Goal: Information Seeking & Learning: Learn about a topic

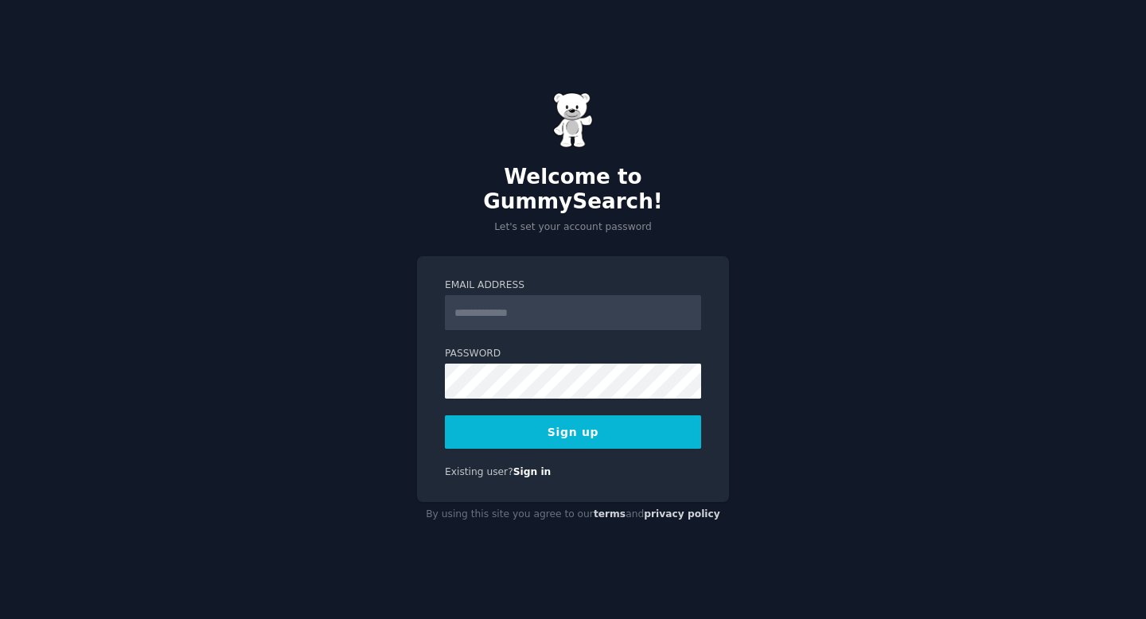
click at [544, 314] on input "Email Address" at bounding box center [573, 312] width 256 height 35
type input "**********"
click at [624, 423] on button "Sign up" at bounding box center [573, 431] width 256 height 33
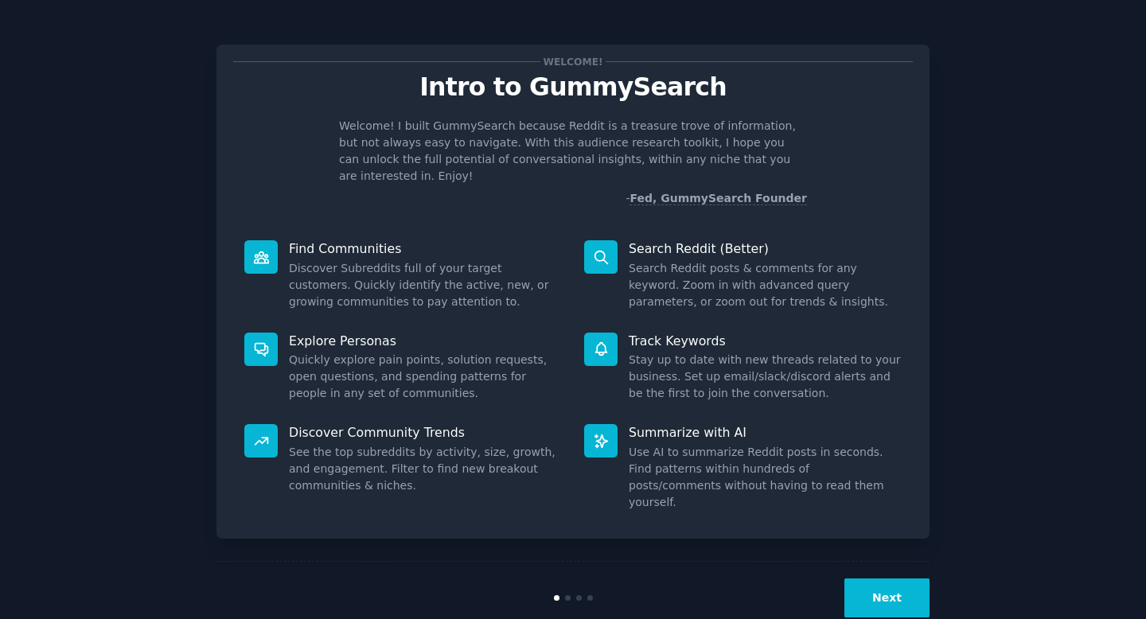
click at [886, 578] on button "Next" at bounding box center [886, 597] width 85 height 39
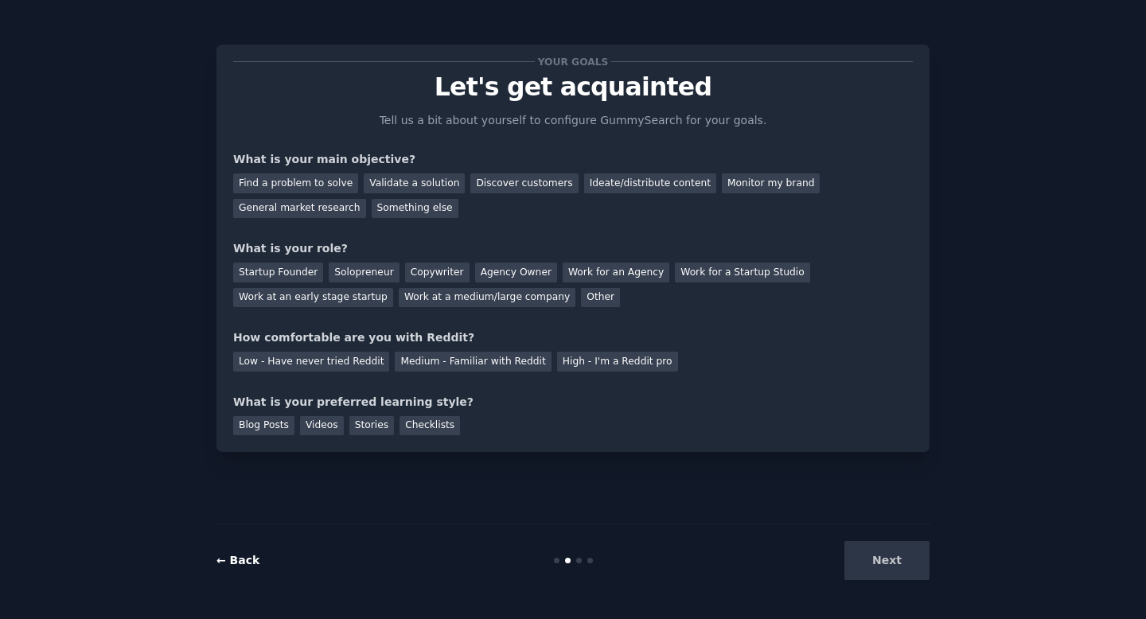
click at [245, 560] on link "← Back" at bounding box center [237, 560] width 43 height 13
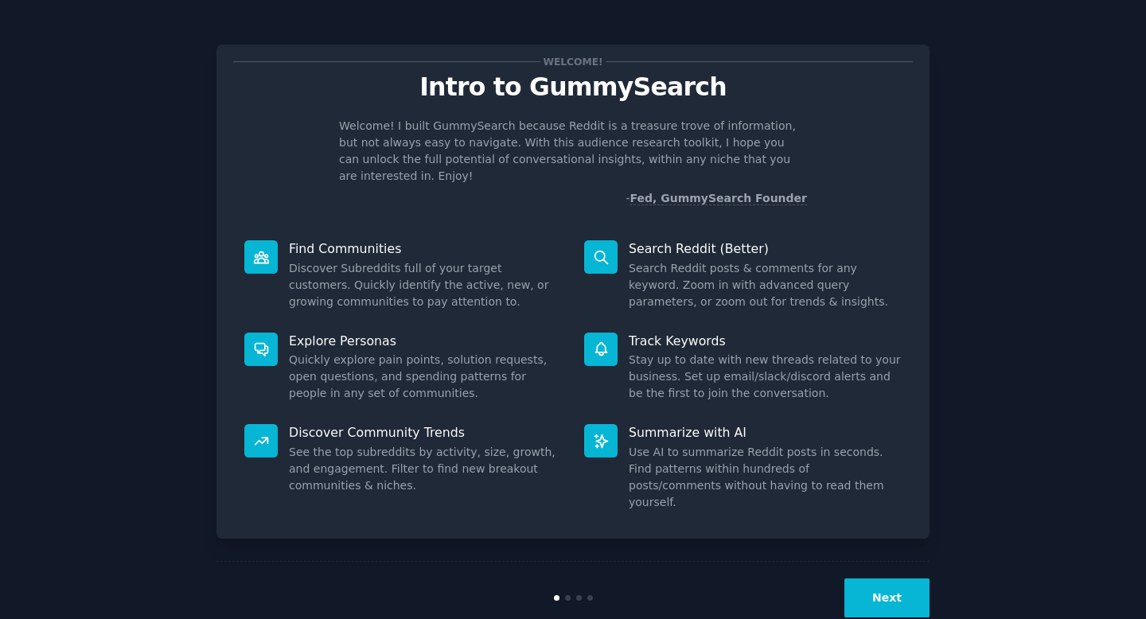
click at [904, 578] on button "Next" at bounding box center [886, 597] width 85 height 39
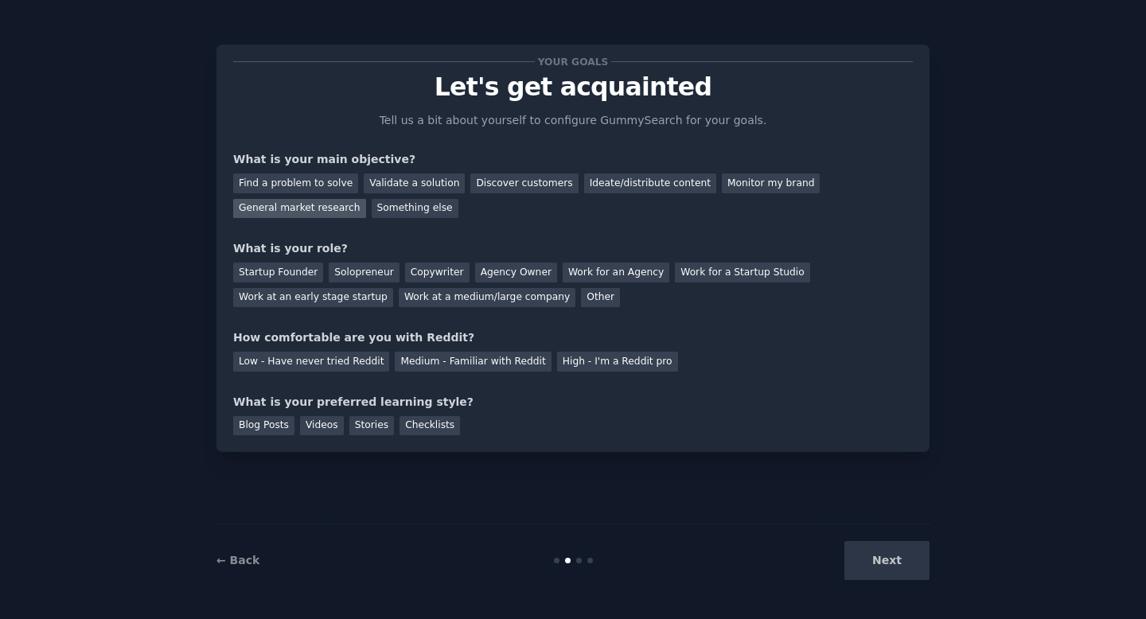
click at [319, 207] on div "General market research" at bounding box center [299, 209] width 133 height 20
click at [528, 186] on div "Discover customers" at bounding box center [523, 183] width 107 height 20
click at [316, 210] on div "General market research" at bounding box center [299, 209] width 133 height 20
click at [279, 298] on div "Work at an early stage startup" at bounding box center [313, 298] width 160 height 20
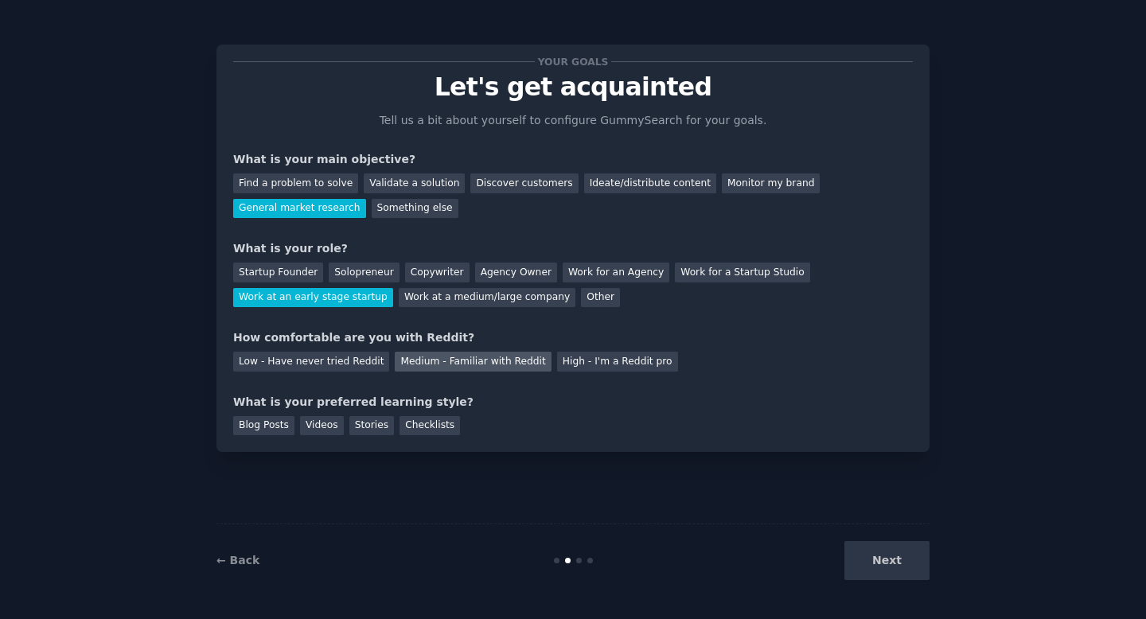
click at [409, 363] on div "Medium - Familiar with Reddit" at bounding box center [473, 362] width 156 height 20
click at [270, 430] on div "Blog Posts" at bounding box center [263, 426] width 61 height 20
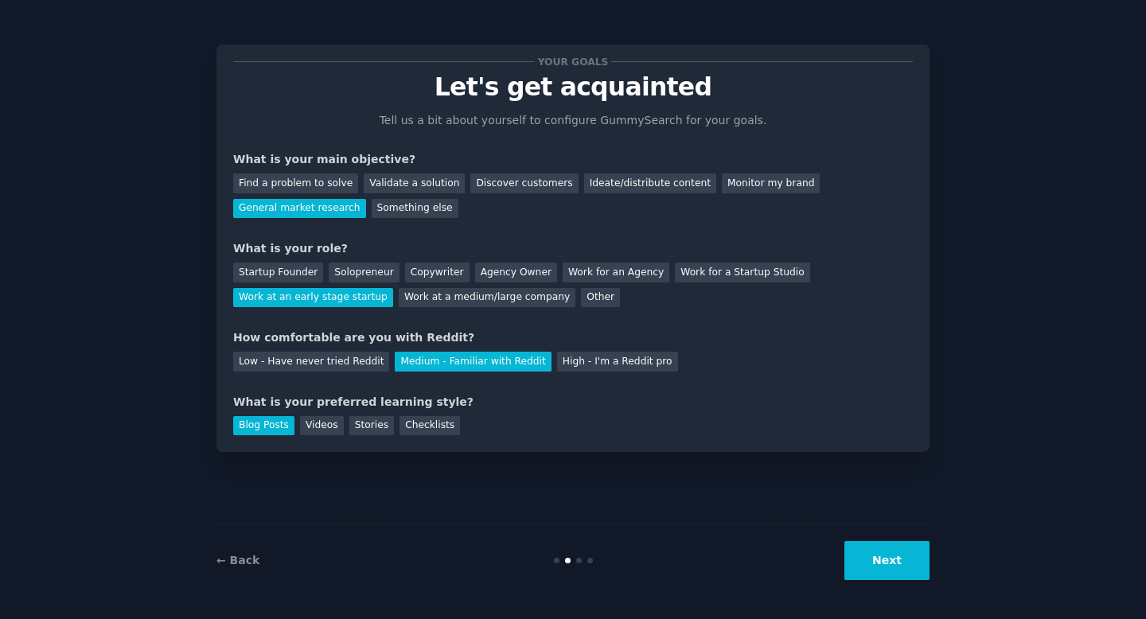
click at [884, 563] on button "Next" at bounding box center [886, 560] width 85 height 39
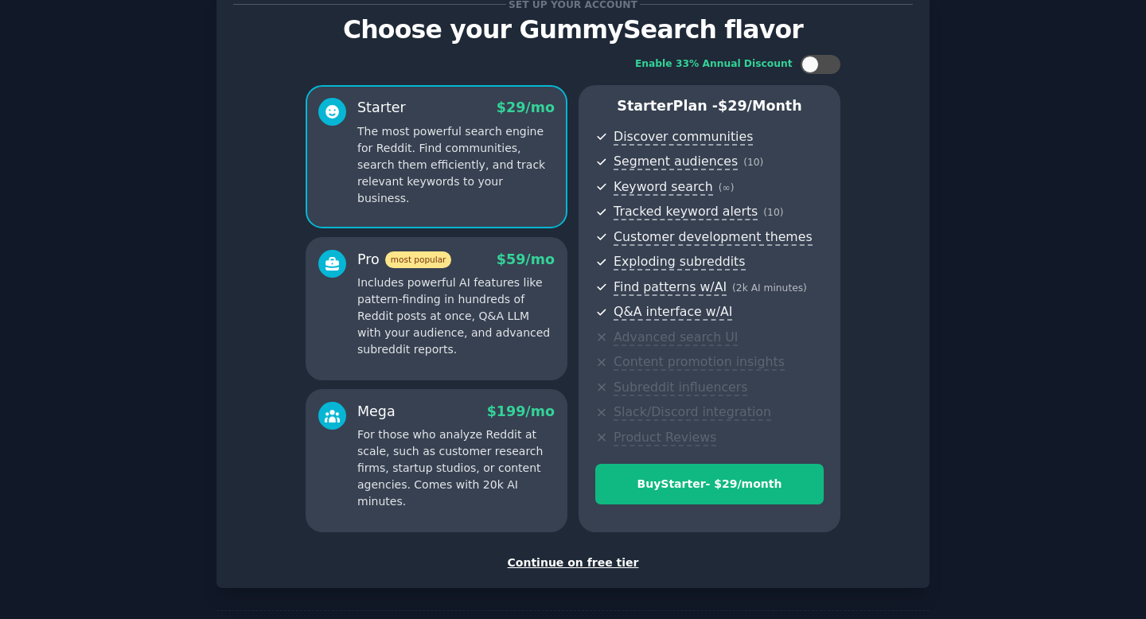
scroll to position [122, 0]
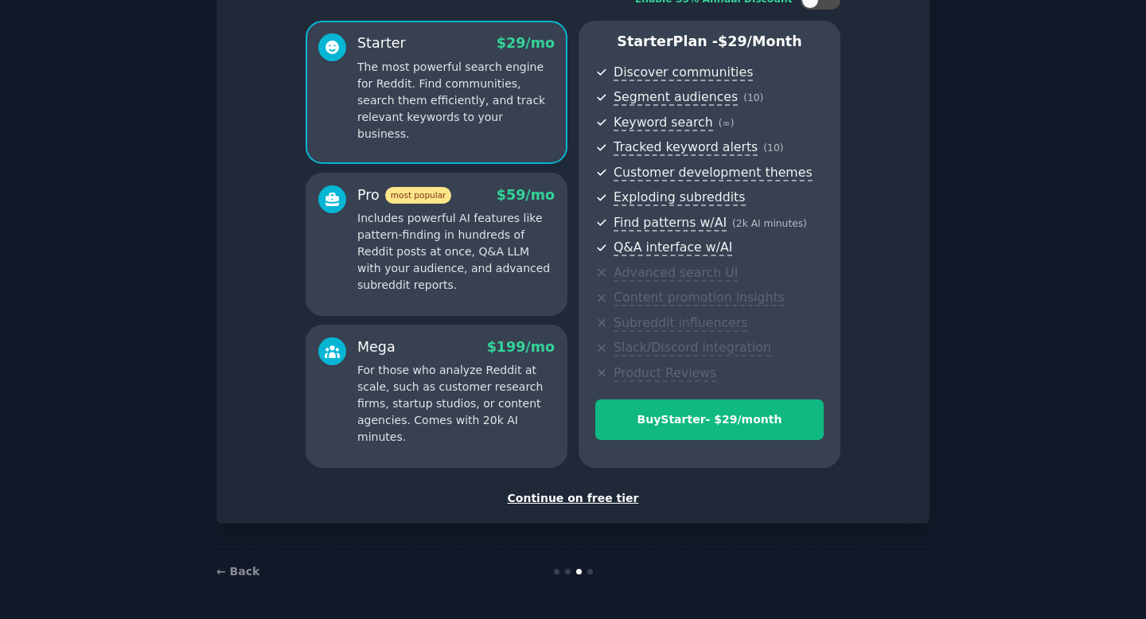
click at [559, 503] on div "Continue on free tier" at bounding box center [573, 498] width 680 height 17
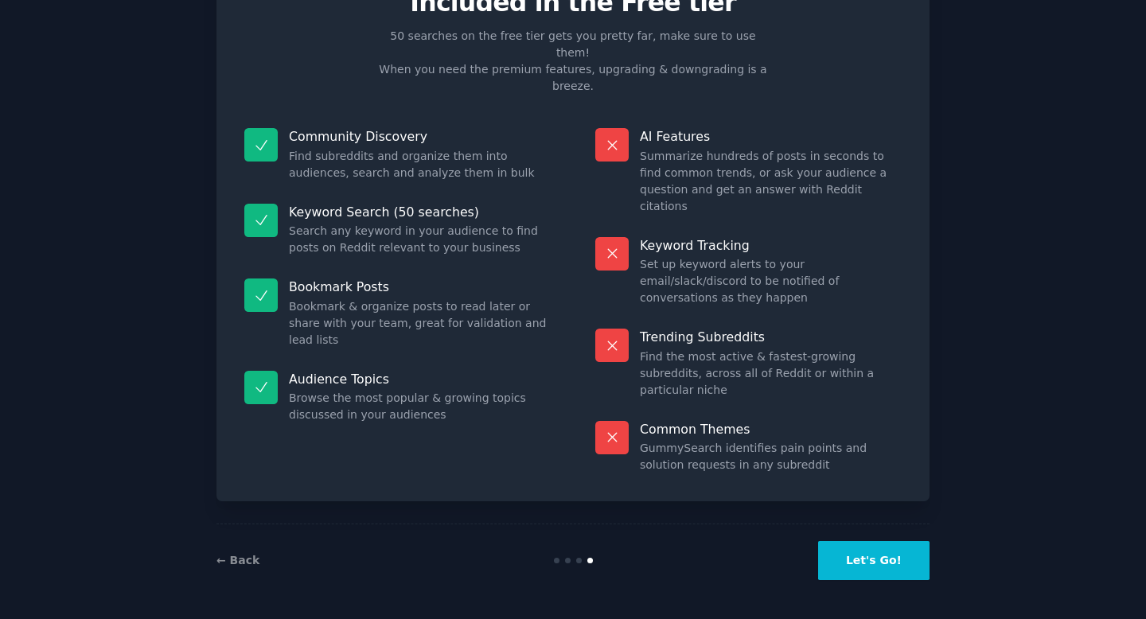
scroll to position [1, 0]
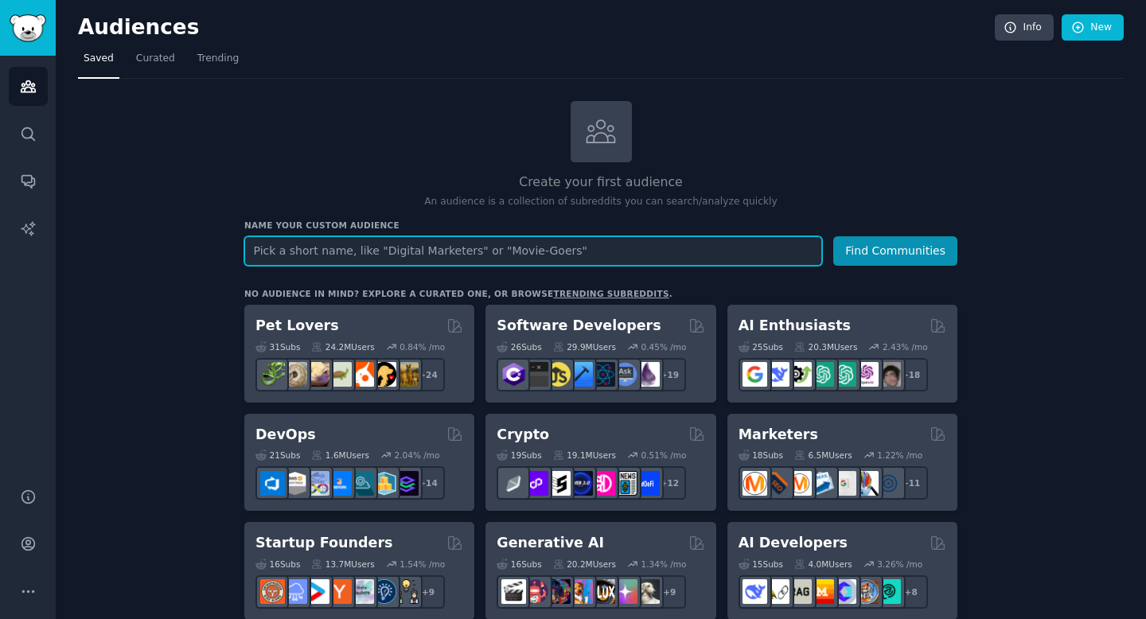
click at [500, 255] on input "text" at bounding box center [533, 250] width 578 height 29
type input "vector"
click at [833, 236] on button "Find Communities" at bounding box center [895, 250] width 124 height 29
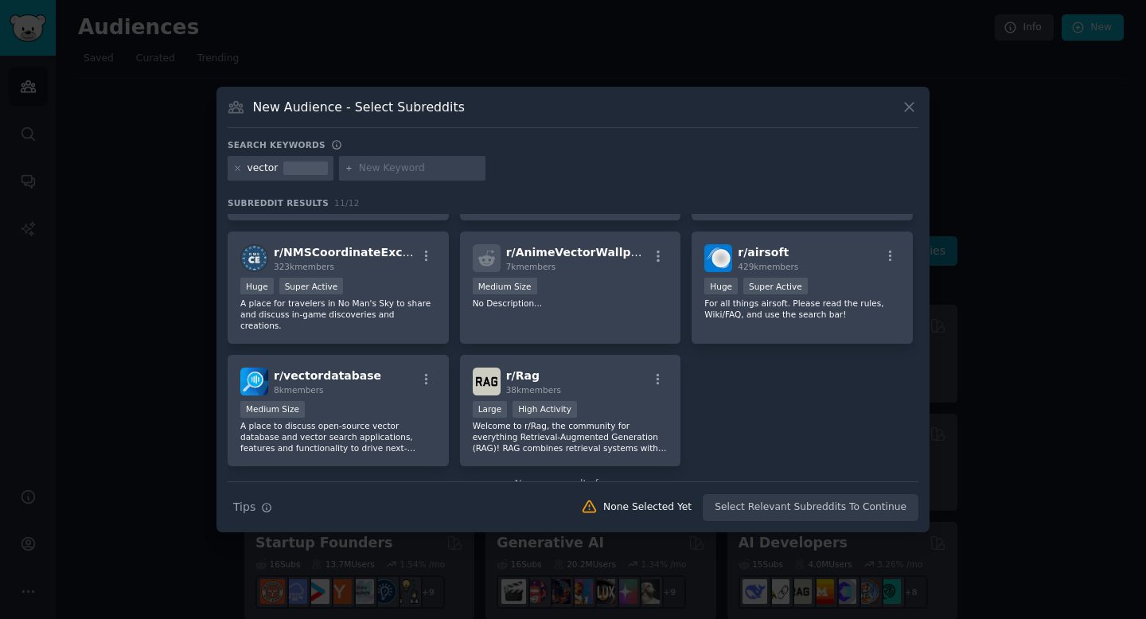
scroll to position [228, 0]
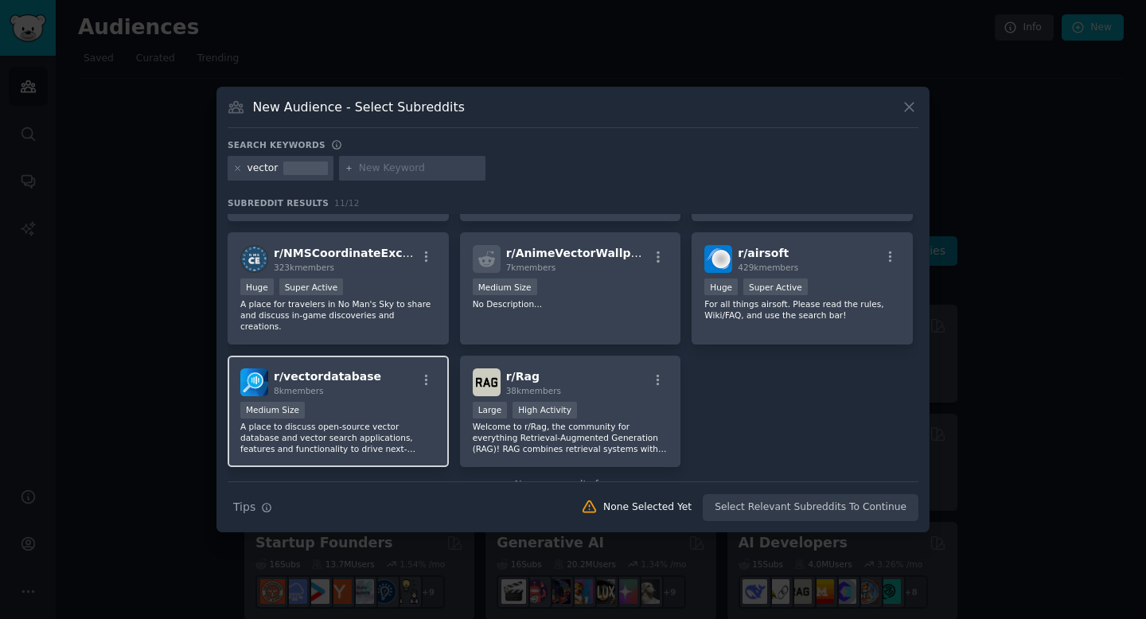
click at [364, 388] on div "r/ vectordatabase 8k members Medium Size A place to discuss open-source vector …" at bounding box center [338, 412] width 221 height 112
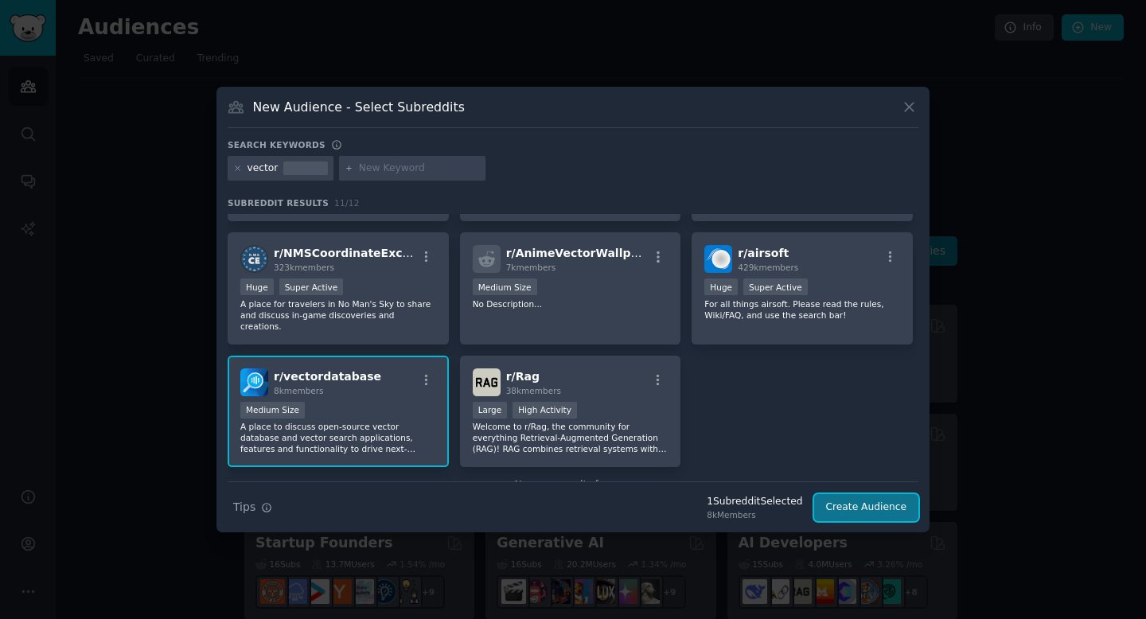
click at [861, 510] on button "Create Audience" at bounding box center [866, 507] width 105 height 27
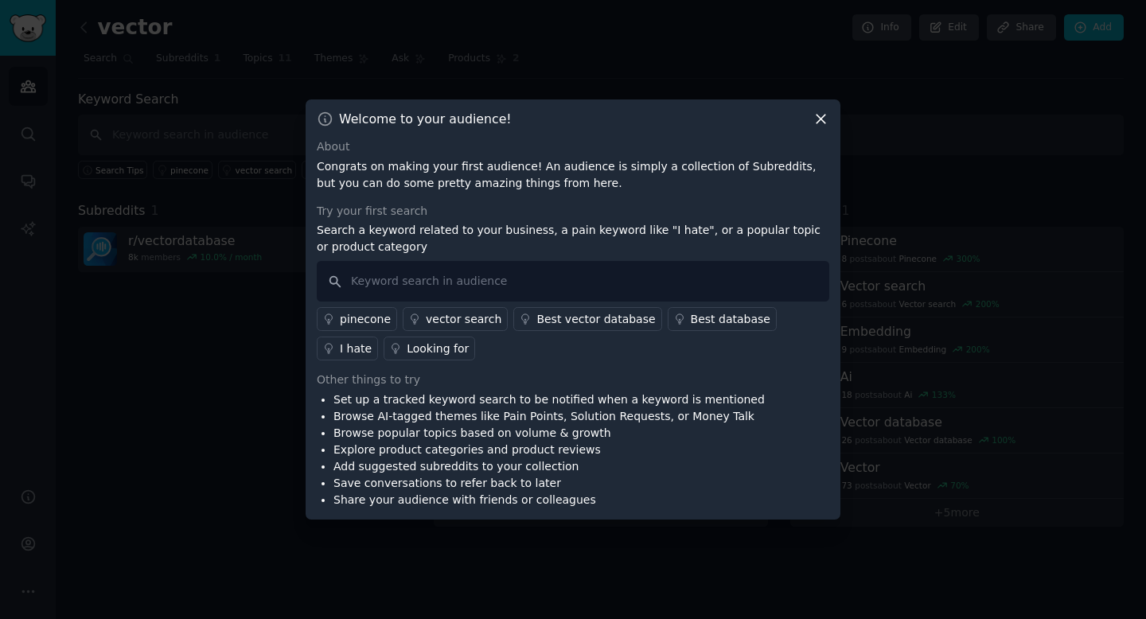
click at [705, 320] on div "Best database" at bounding box center [731, 319] width 80 height 17
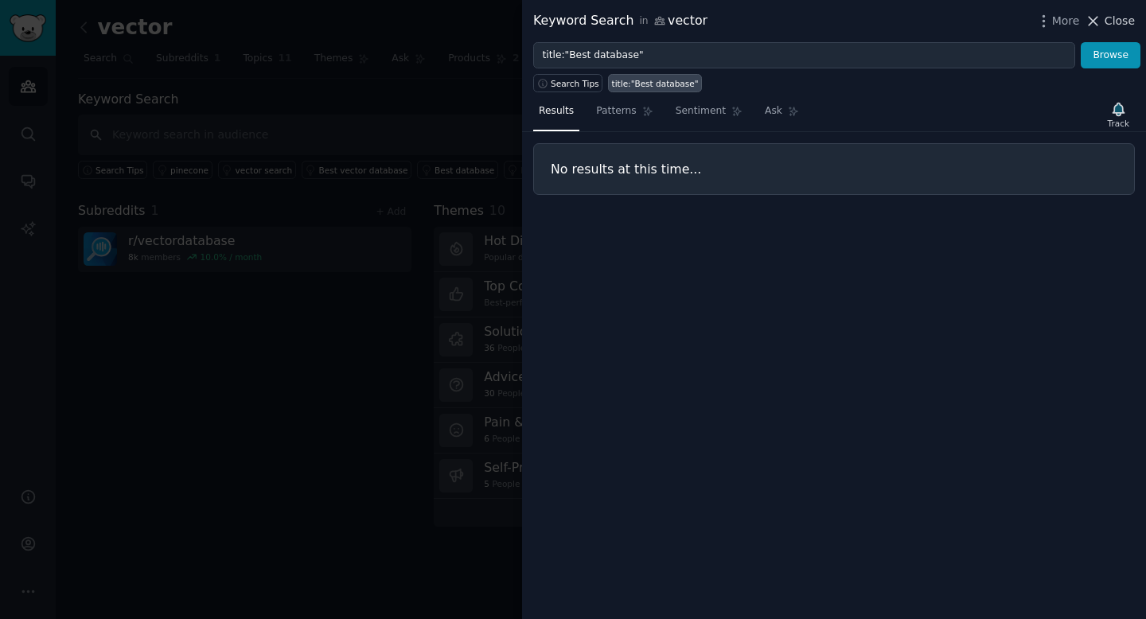
click at [1093, 20] on icon at bounding box center [1093, 21] width 9 height 9
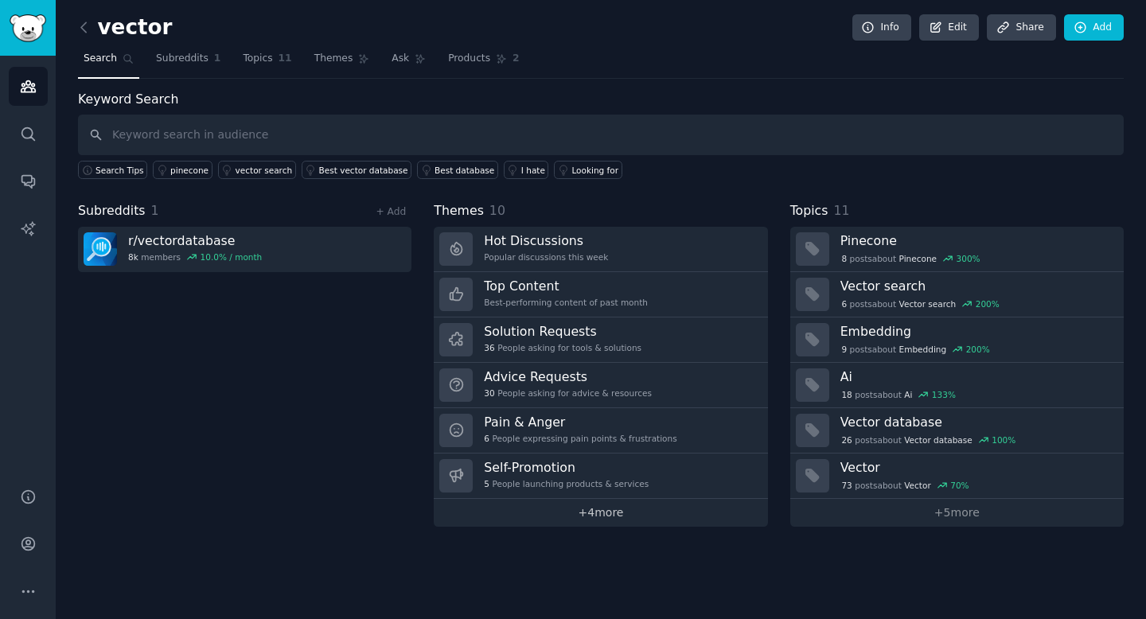
click at [613, 515] on link "+ 4 more" at bounding box center [600, 513] width 333 height 28
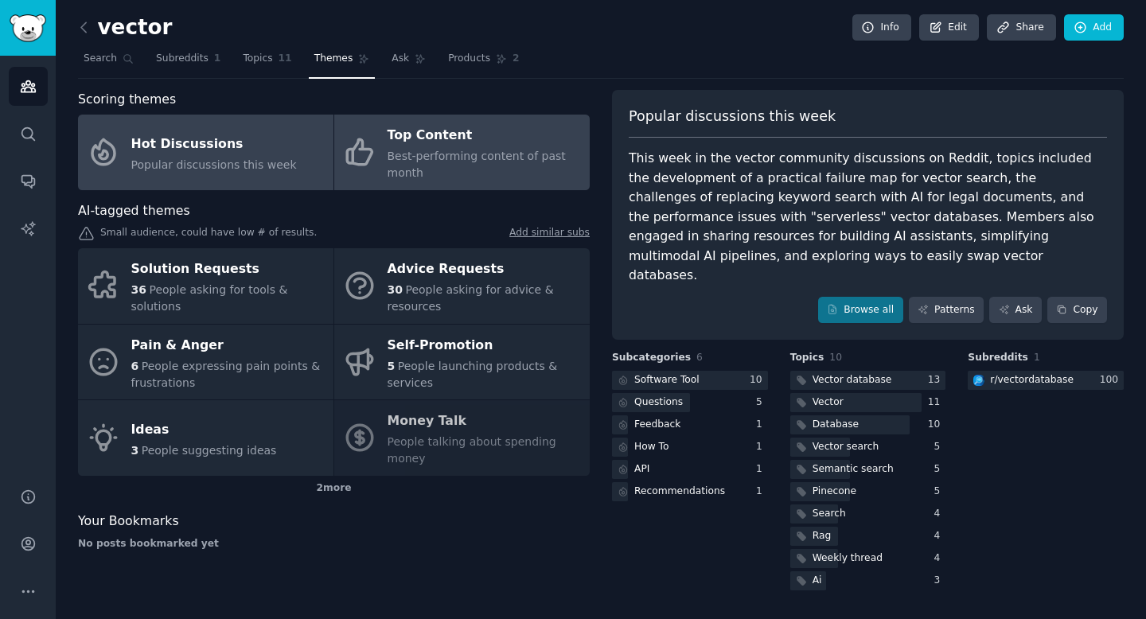
click at [402, 134] on div "Top Content" at bounding box center [485, 135] width 194 height 25
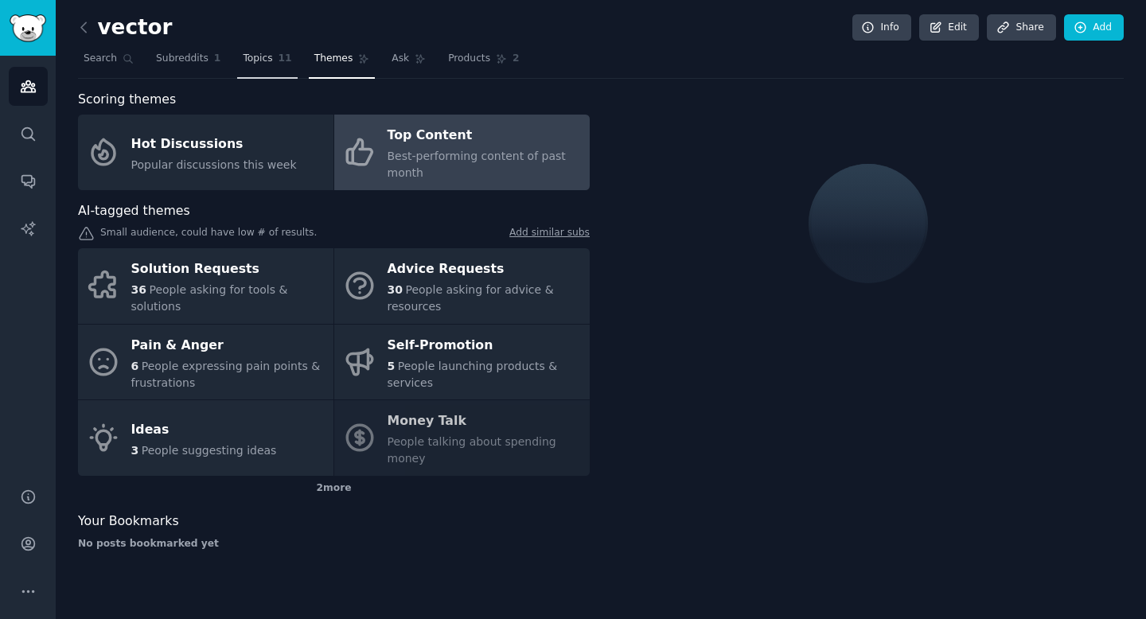
click at [259, 53] on span "Topics" at bounding box center [257, 59] width 29 height 14
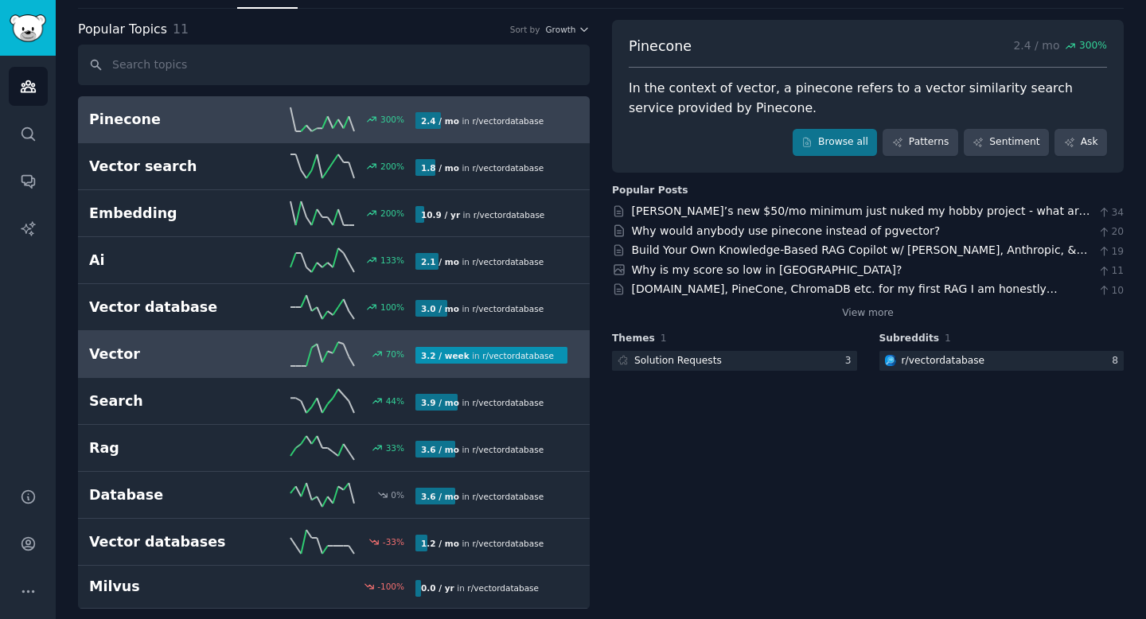
scroll to position [69, 0]
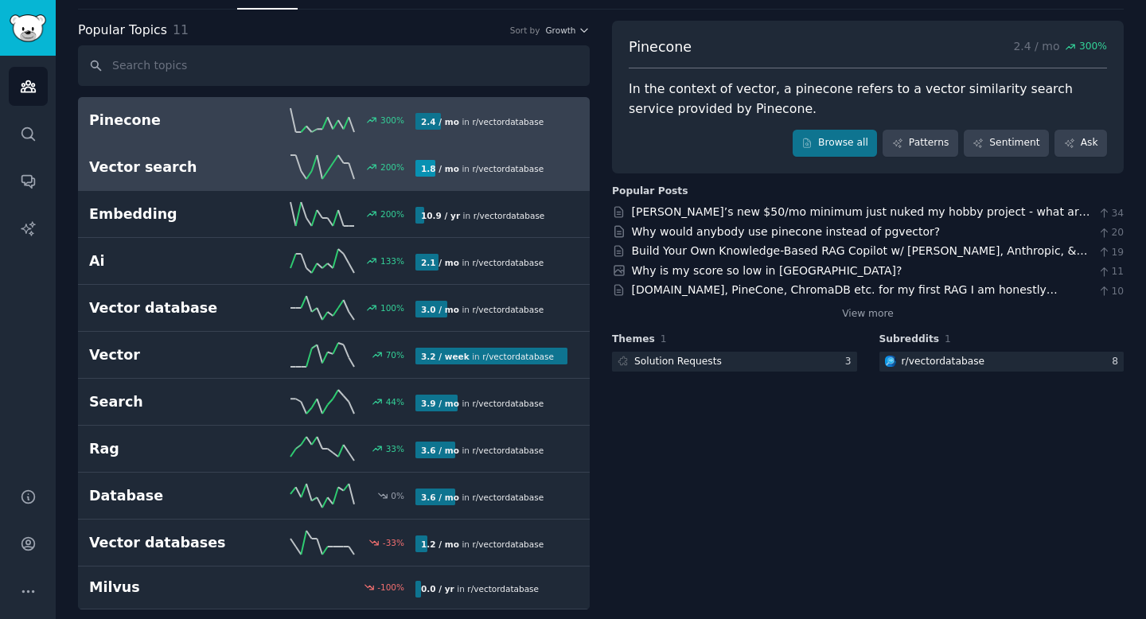
click at [177, 165] on h2 "Vector search" at bounding box center [170, 168] width 163 height 20
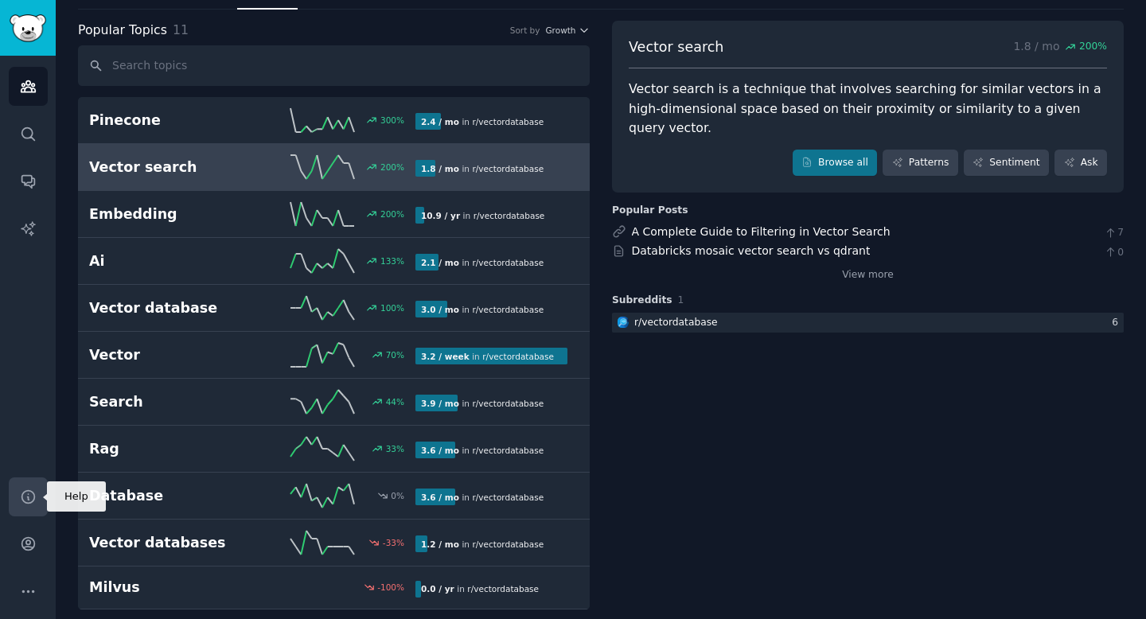
click at [28, 501] on icon "Sidebar" at bounding box center [28, 497] width 17 height 17
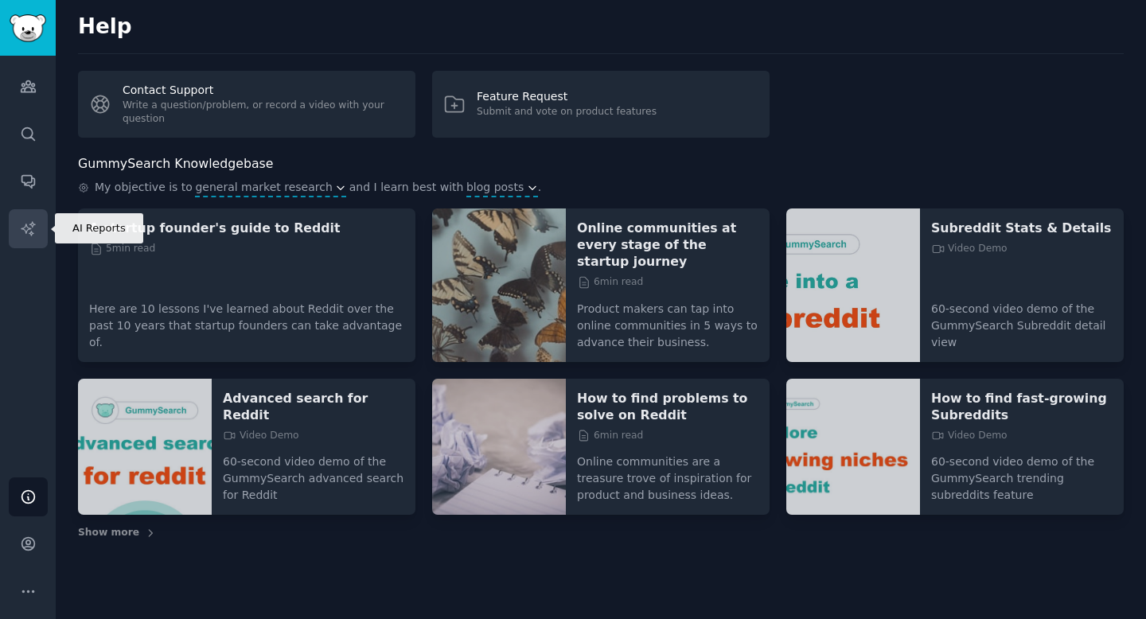
click at [32, 236] on icon "Sidebar" at bounding box center [28, 228] width 17 height 17
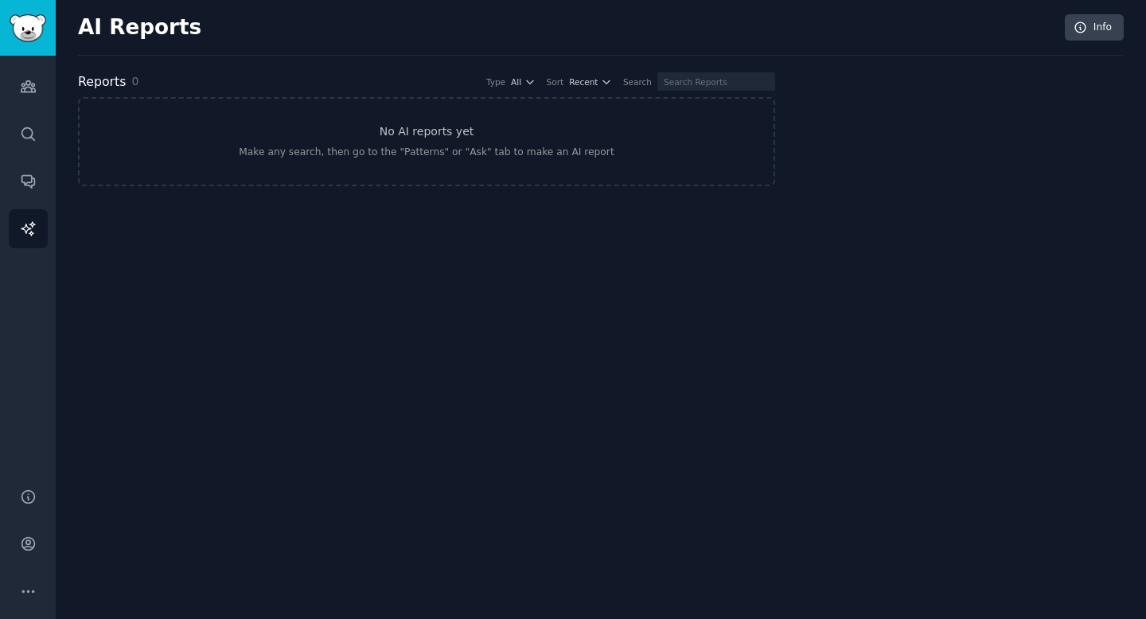
click at [282, 155] on div "Make any search, then go to the "Patterns" or "Ask" tab to make an AI report" at bounding box center [426, 153] width 375 height 14
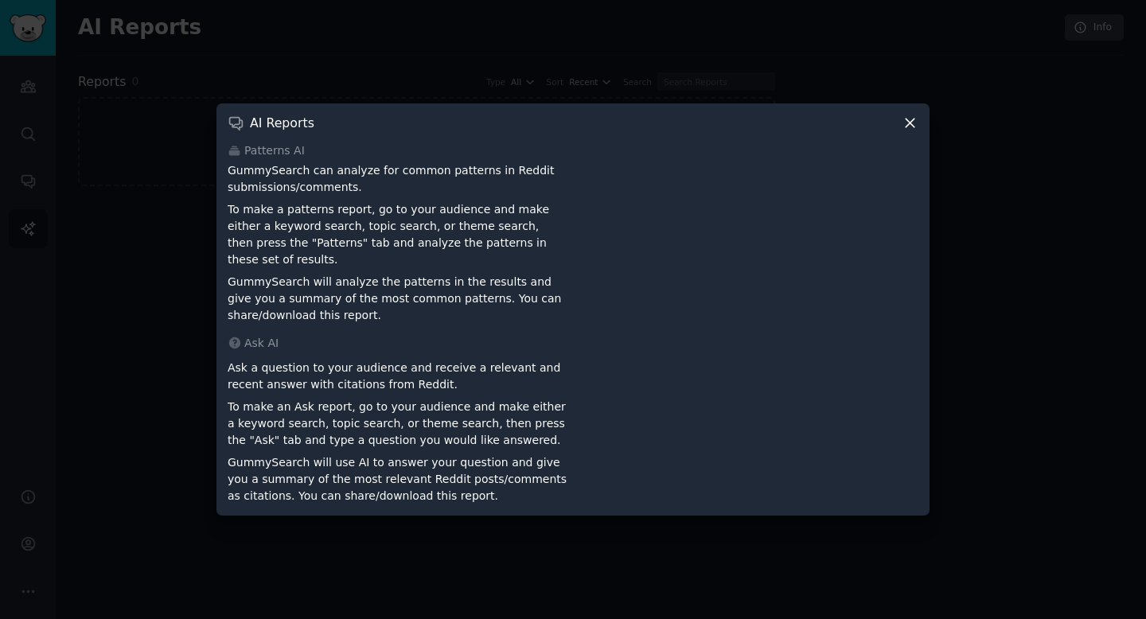
click at [911, 127] on icon at bounding box center [910, 123] width 17 height 17
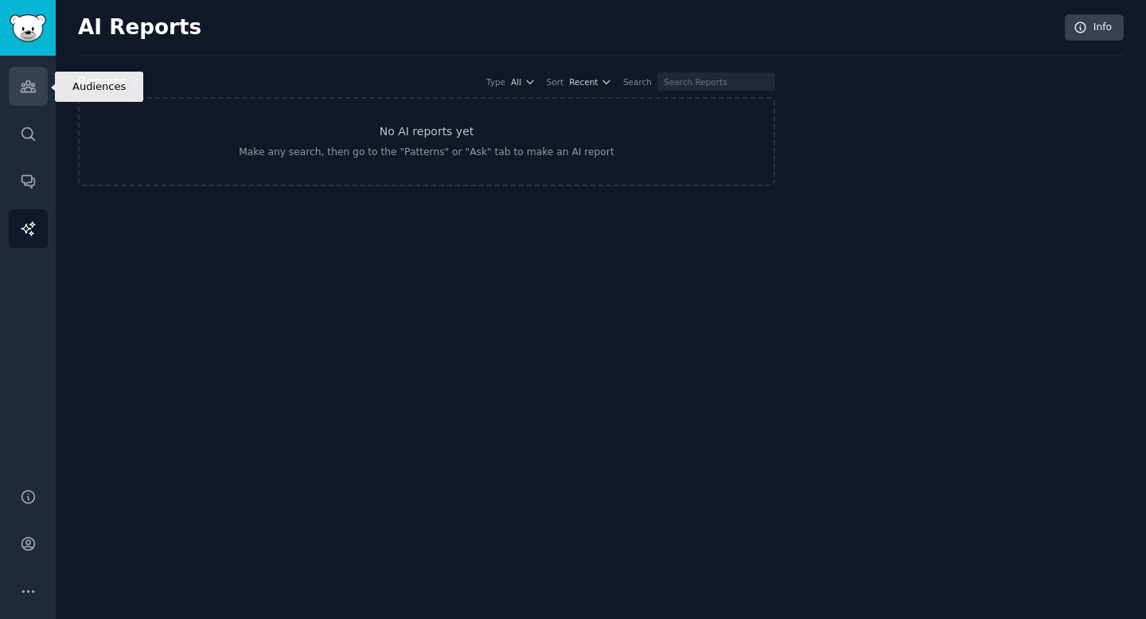
click at [25, 89] on icon "Sidebar" at bounding box center [28, 86] width 14 height 11
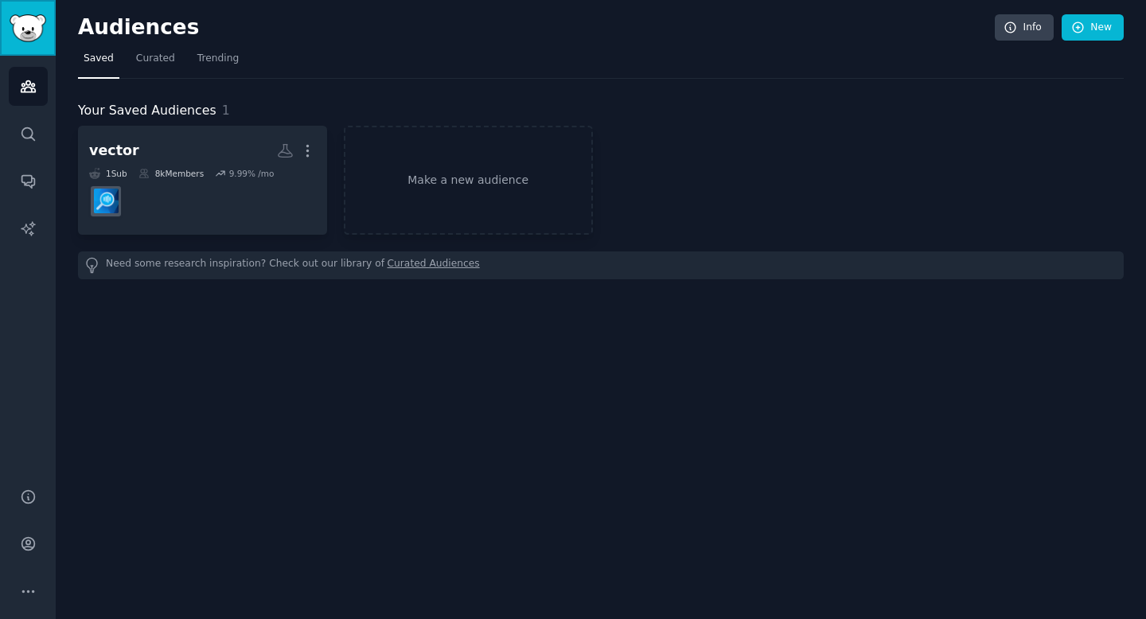
click at [26, 29] on img "Sidebar" at bounding box center [28, 28] width 37 height 28
click at [21, 24] on img "Sidebar" at bounding box center [28, 28] width 37 height 28
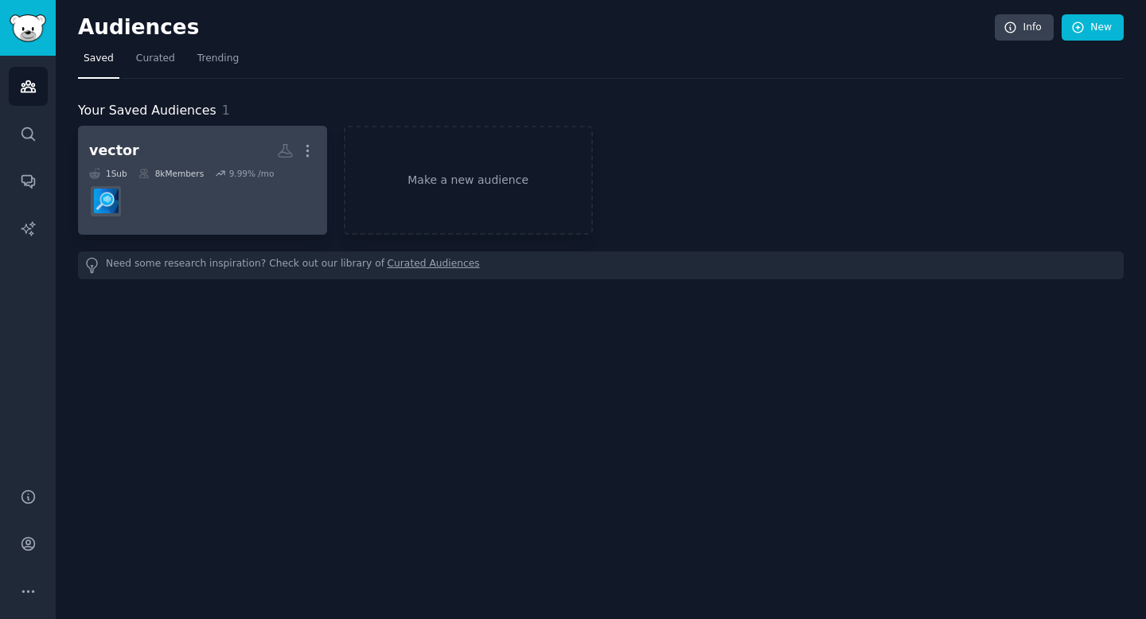
click at [197, 174] on div "8k Members" at bounding box center [170, 173] width 65 height 11
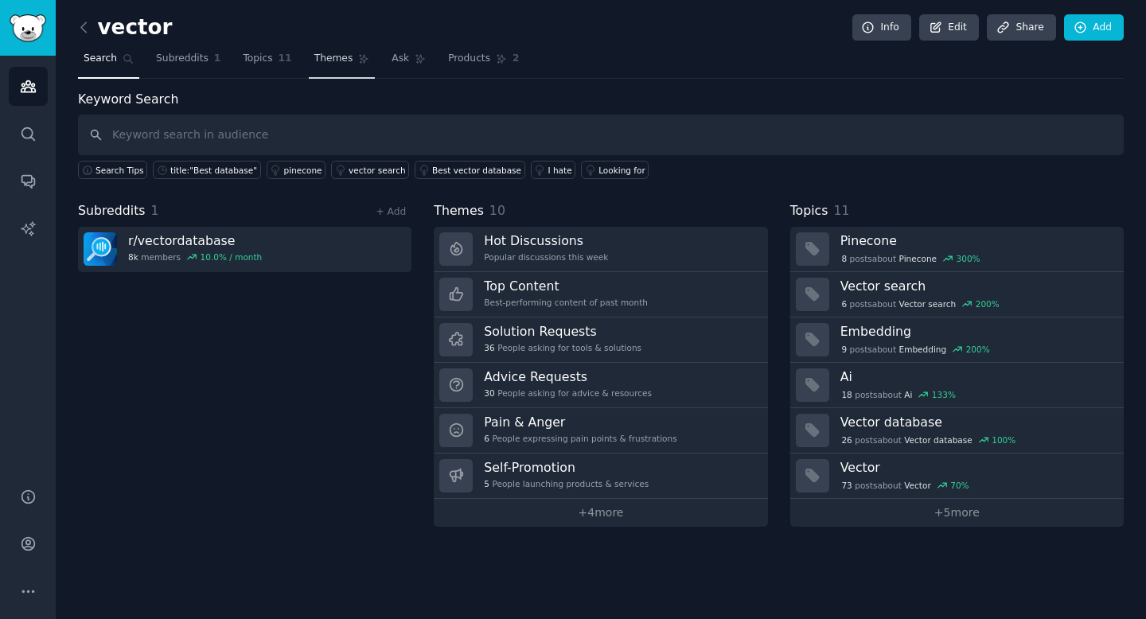
click at [358, 60] on icon at bounding box center [363, 58] width 11 height 11
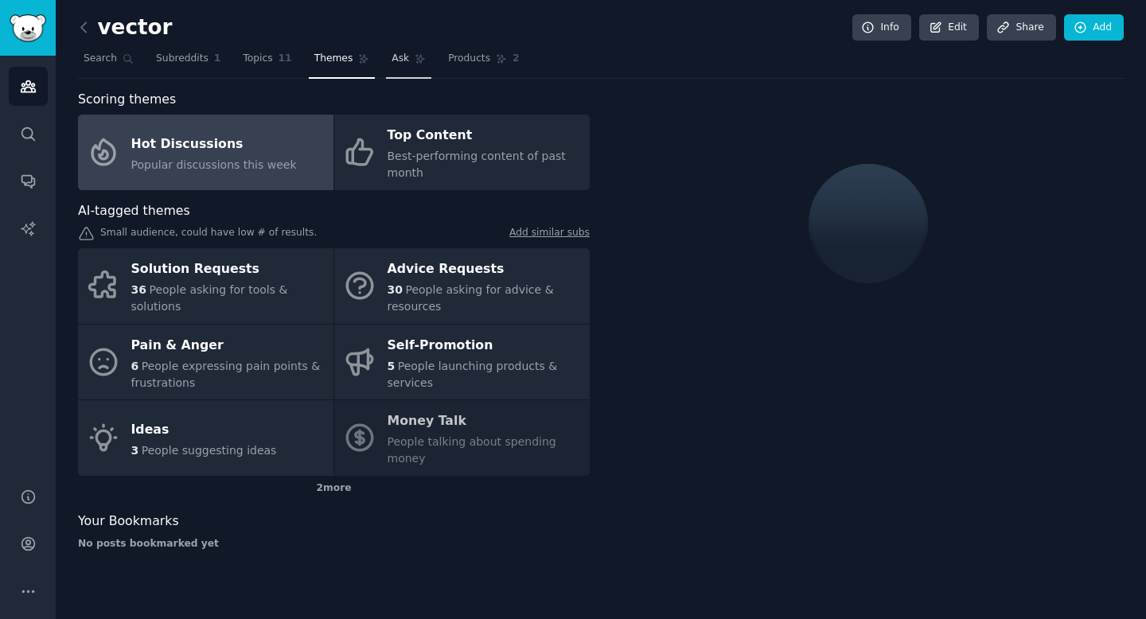
click at [401, 57] on link "Ask" at bounding box center [408, 62] width 45 height 33
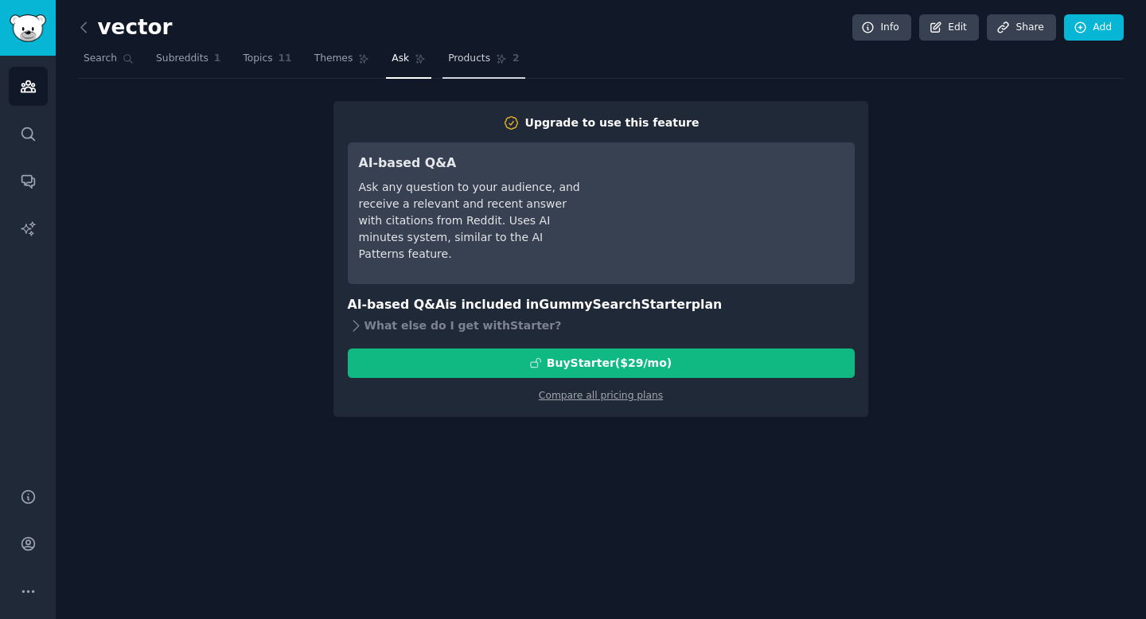
click at [460, 54] on span "Products" at bounding box center [469, 59] width 42 height 14
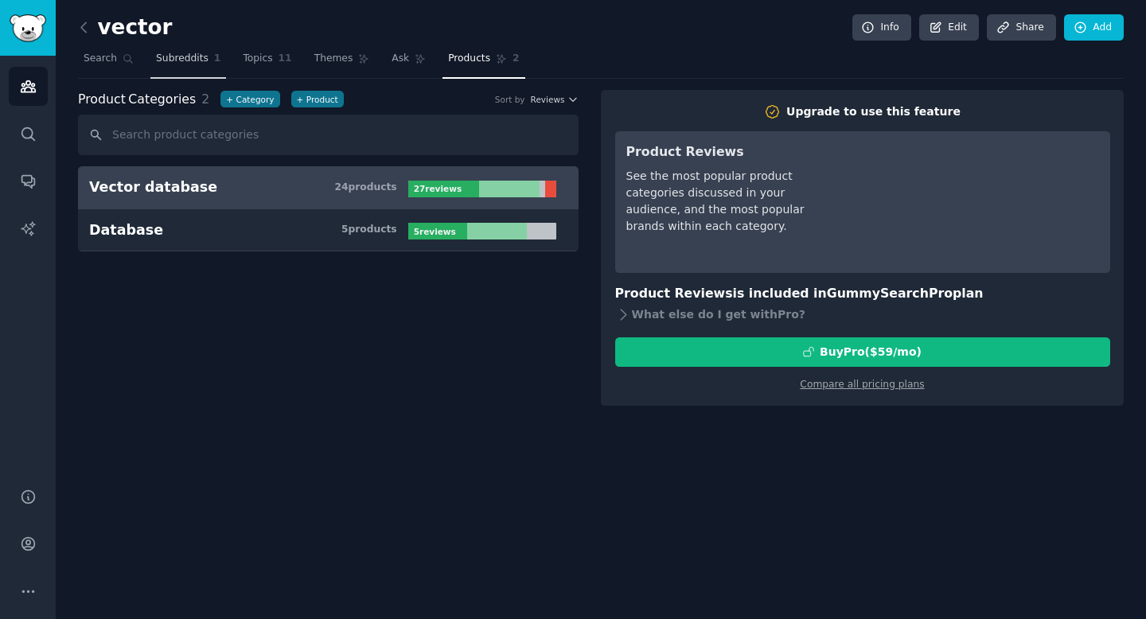
click at [161, 61] on span "Subreddits" at bounding box center [182, 59] width 53 height 14
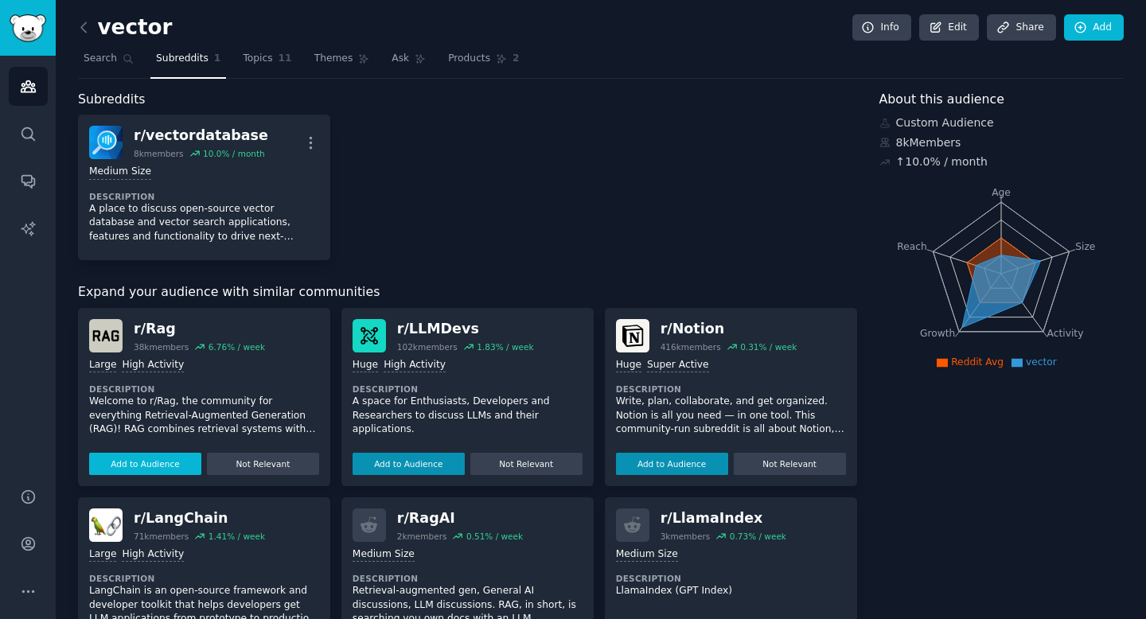
click at [174, 464] on button "Add to Audience" at bounding box center [145, 464] width 112 height 22
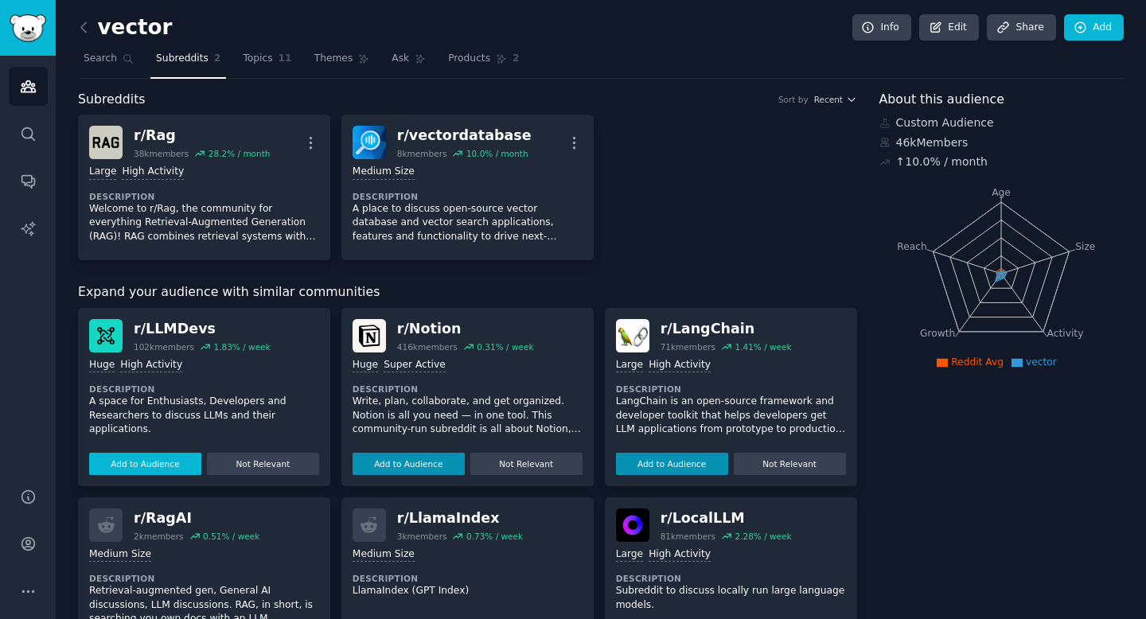
click at [153, 464] on button "Add to Audience" at bounding box center [145, 464] width 112 height 22
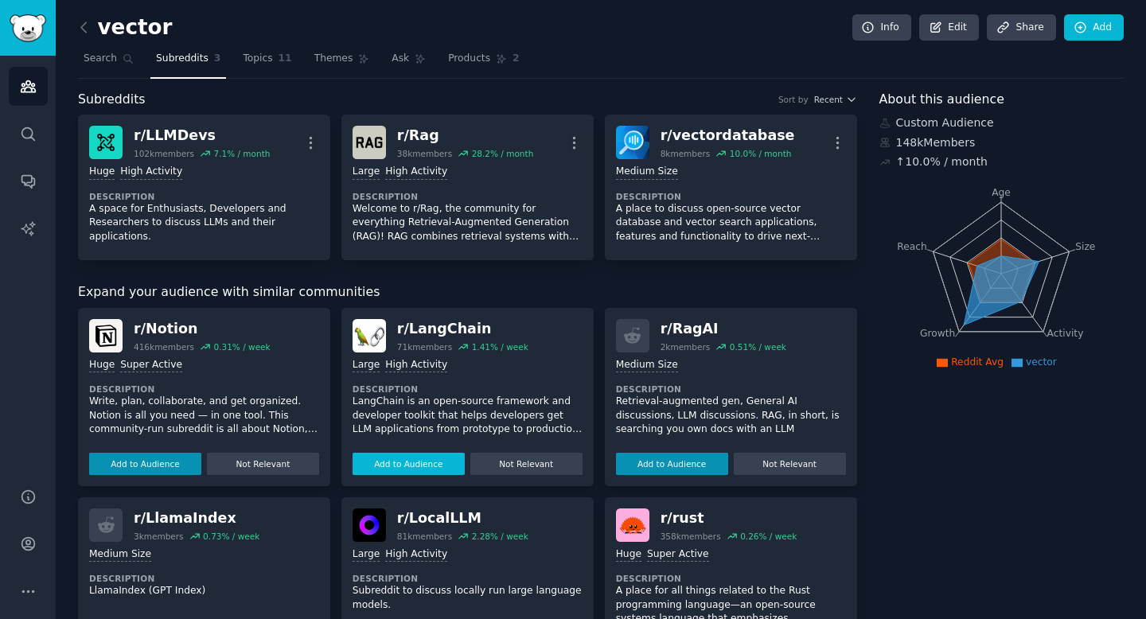
click at [423, 466] on button "Add to Audience" at bounding box center [409, 464] width 112 height 22
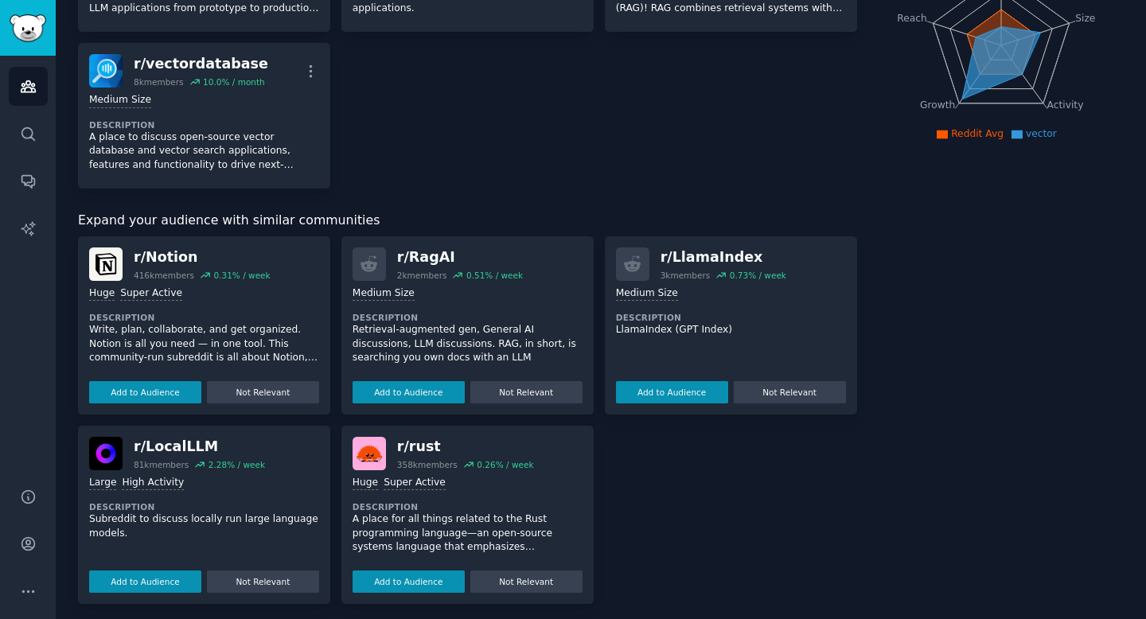
scroll to position [235, 0]
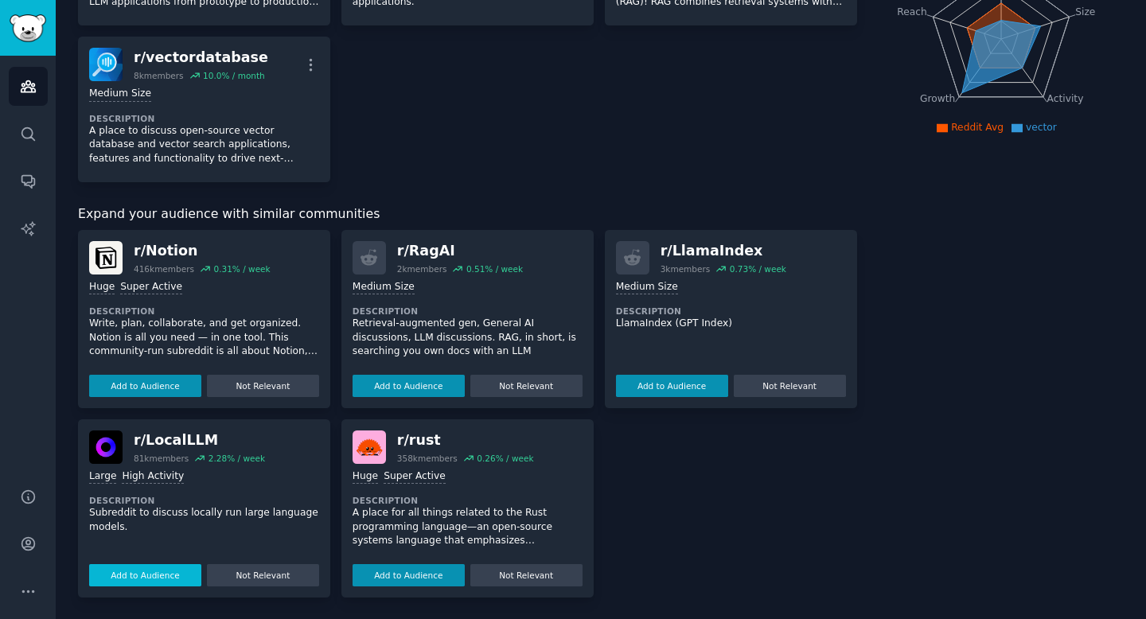
click at [159, 574] on button "Add to Audience" at bounding box center [145, 575] width 112 height 22
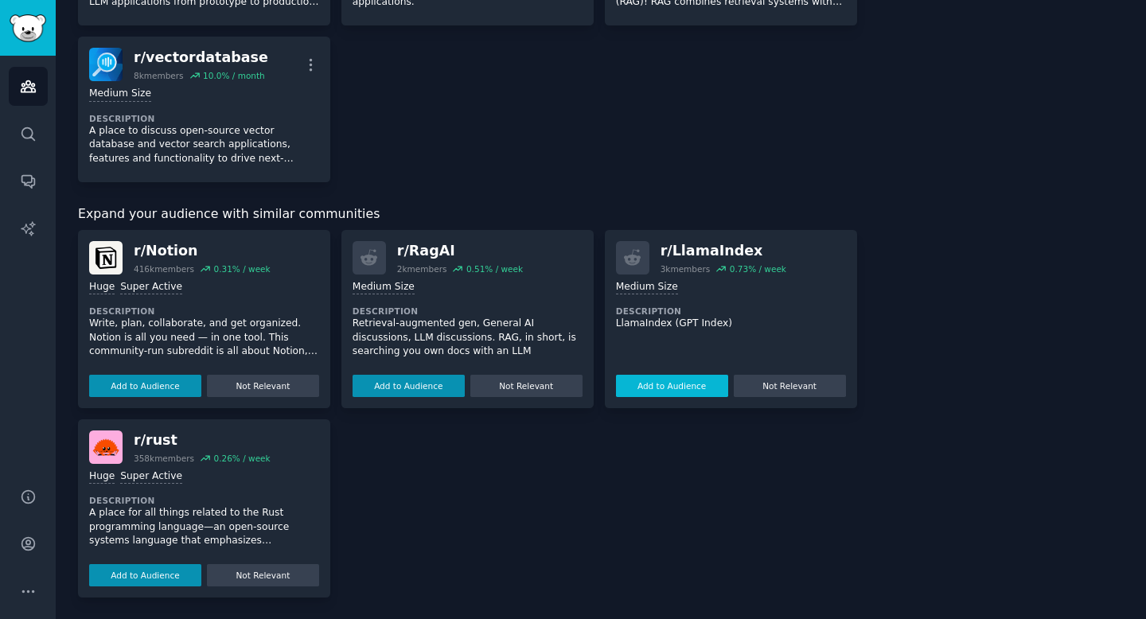
click at [692, 388] on button "Add to Audience" at bounding box center [672, 386] width 112 height 22
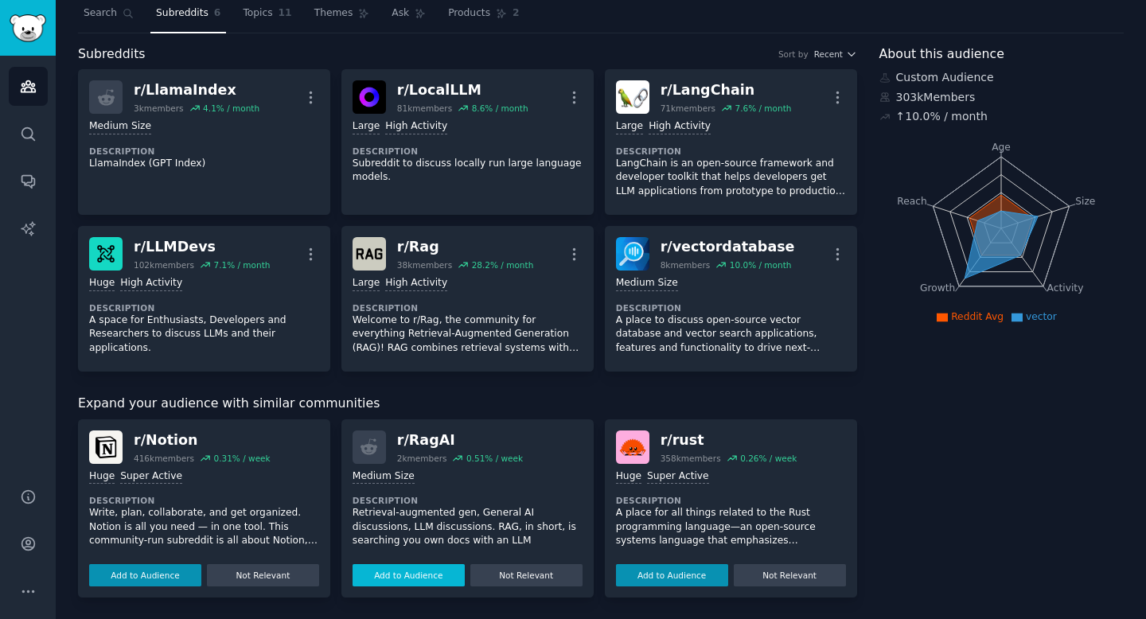
click at [431, 577] on button "Add to Audience" at bounding box center [409, 575] width 112 height 22
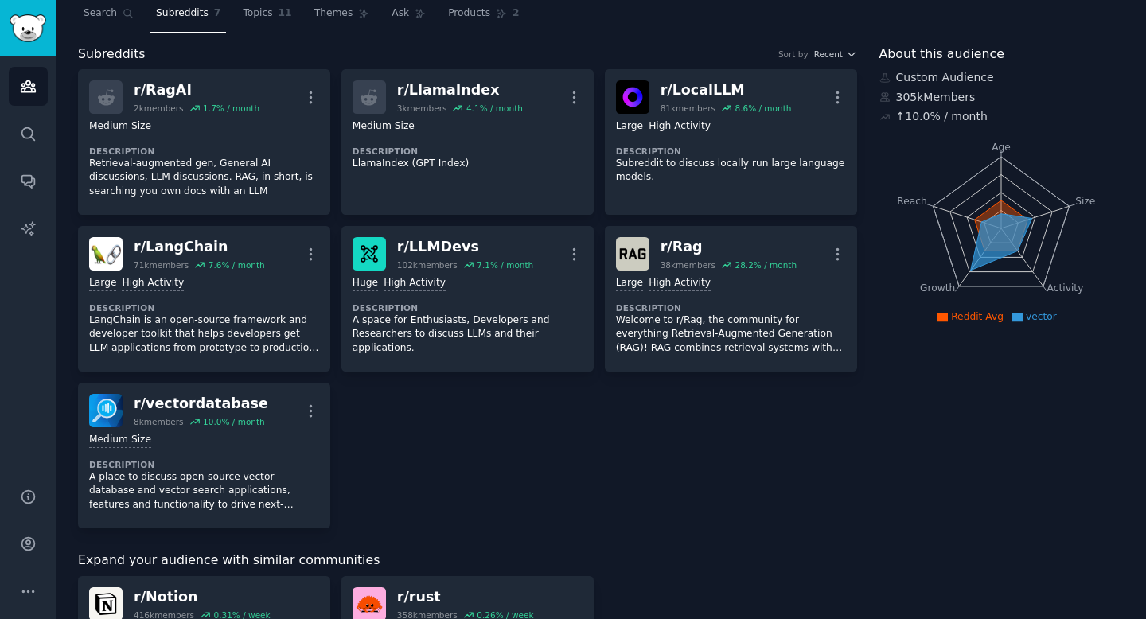
scroll to position [202, 0]
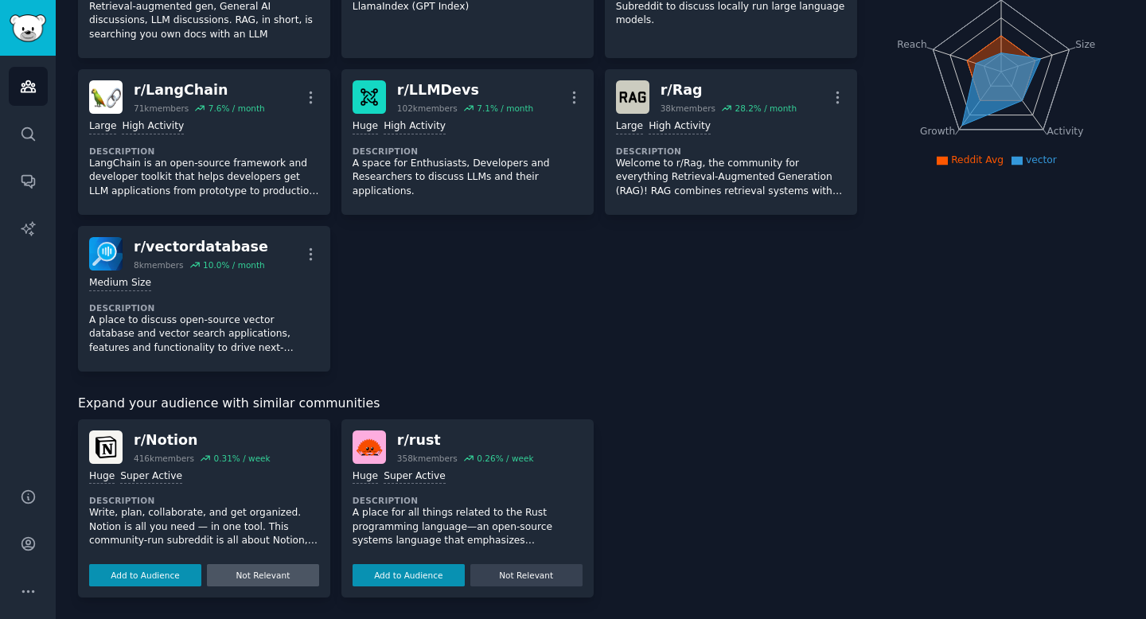
click at [251, 570] on button "Not Relevant" at bounding box center [263, 575] width 112 height 22
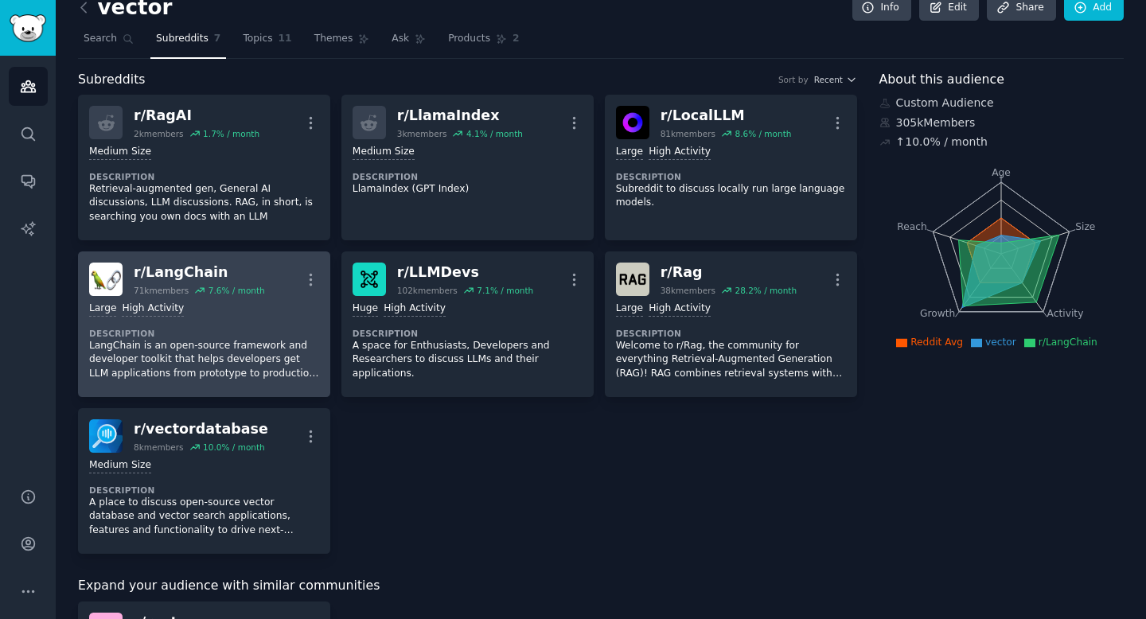
scroll to position [0, 0]
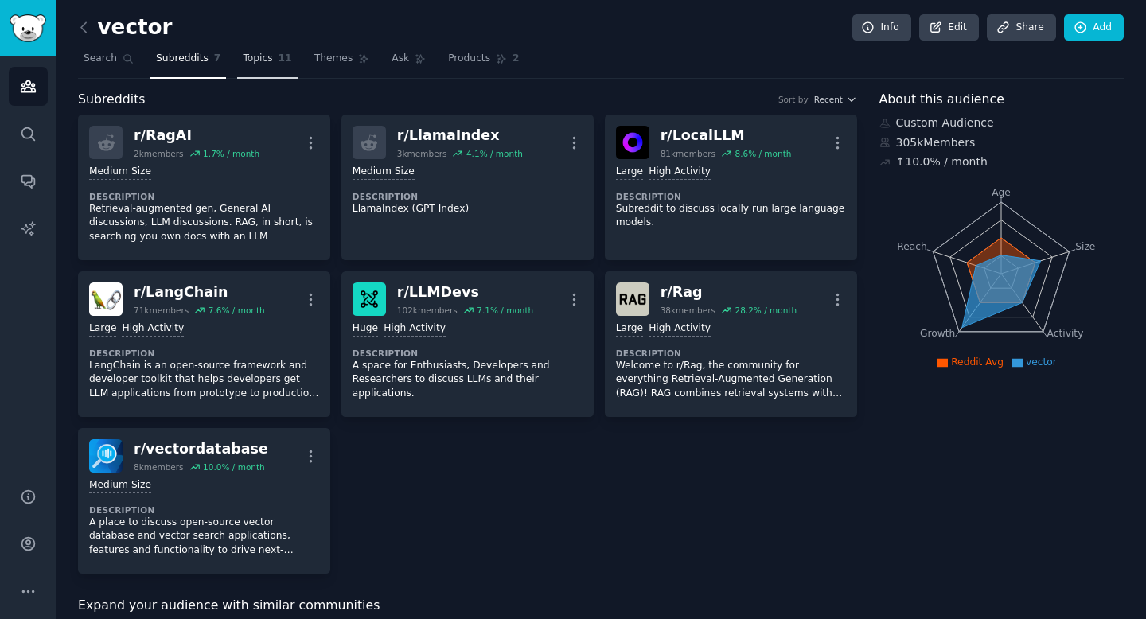
click at [264, 64] on span "Topics" at bounding box center [257, 59] width 29 height 14
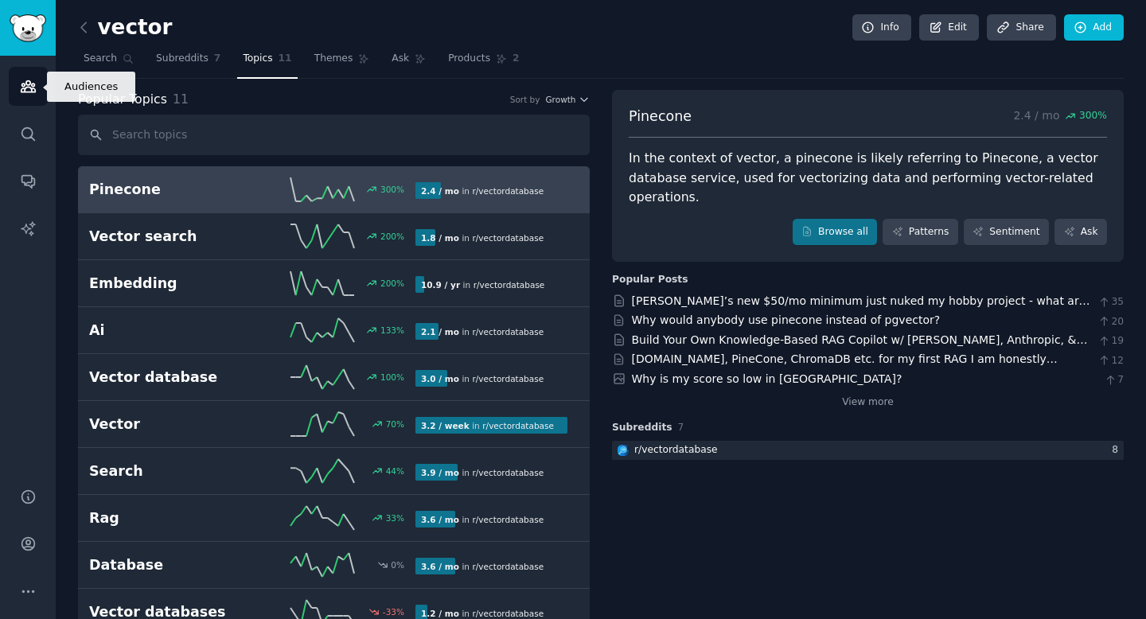
click at [31, 90] on icon "Sidebar" at bounding box center [28, 86] width 14 height 11
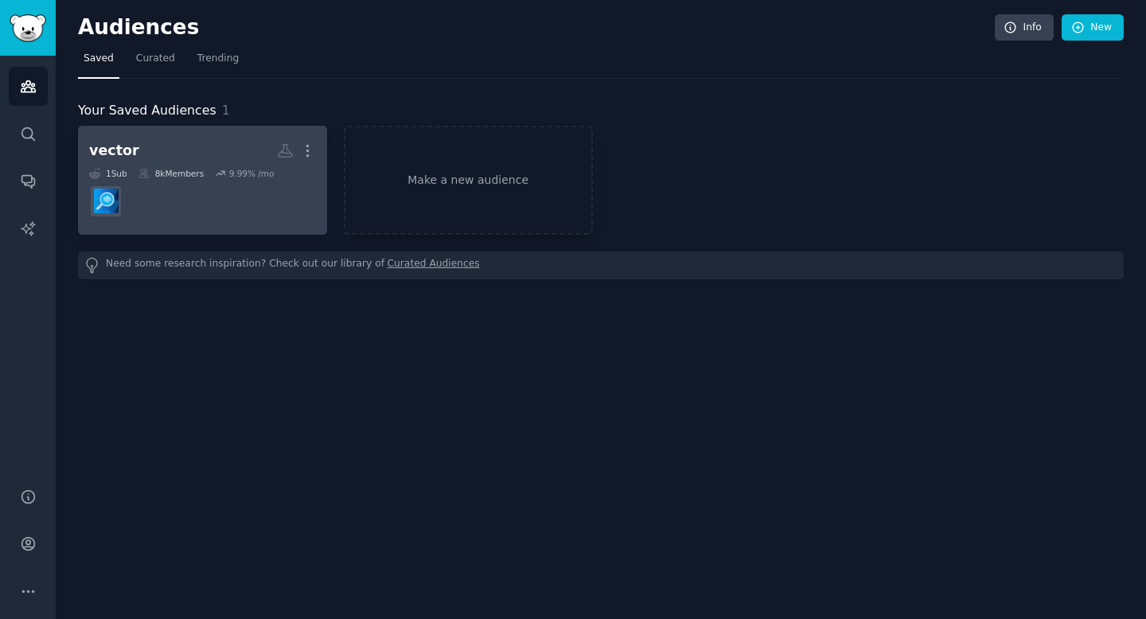
click at [191, 169] on div "8k Members" at bounding box center [170, 173] width 65 height 11
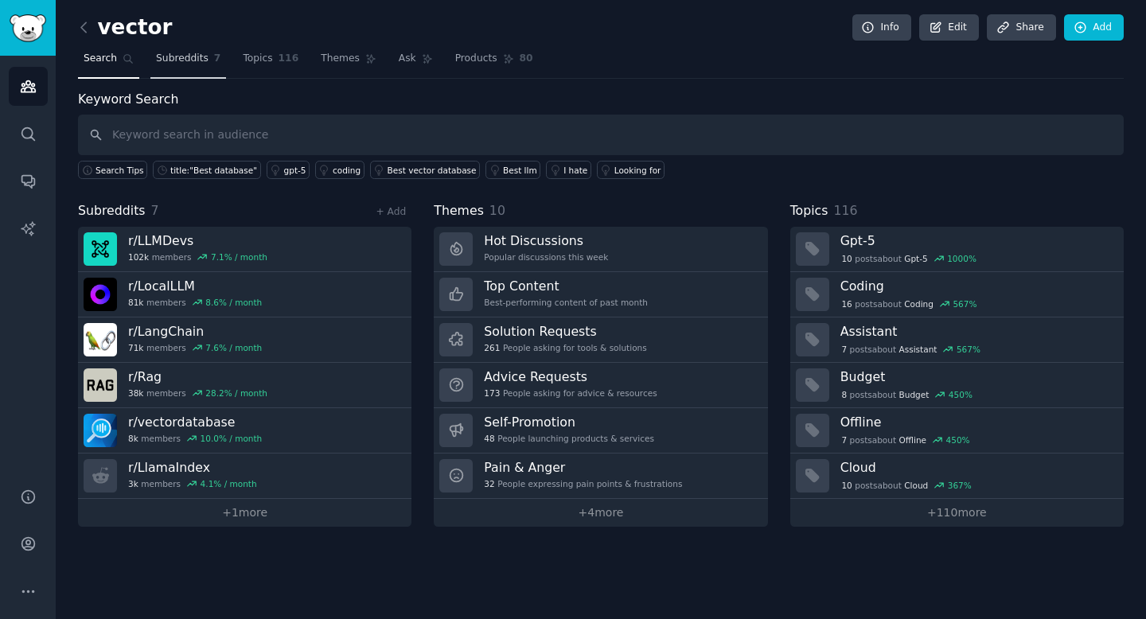
click at [191, 65] on span "Subreddits" at bounding box center [182, 59] width 53 height 14
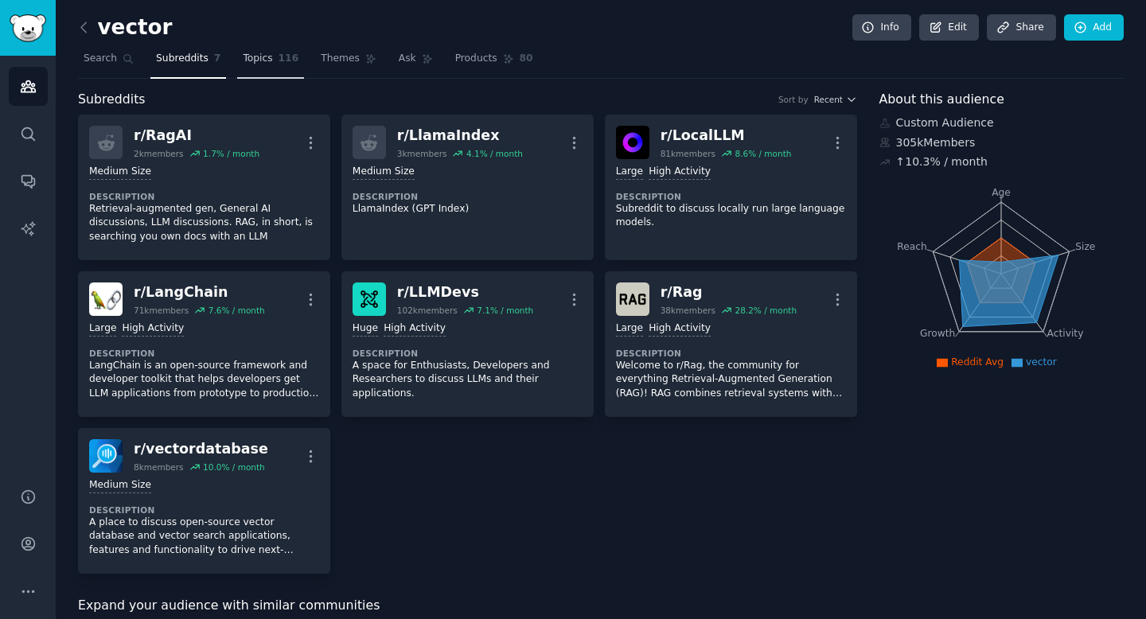
click at [263, 70] on link "Topics 116" at bounding box center [270, 62] width 67 height 33
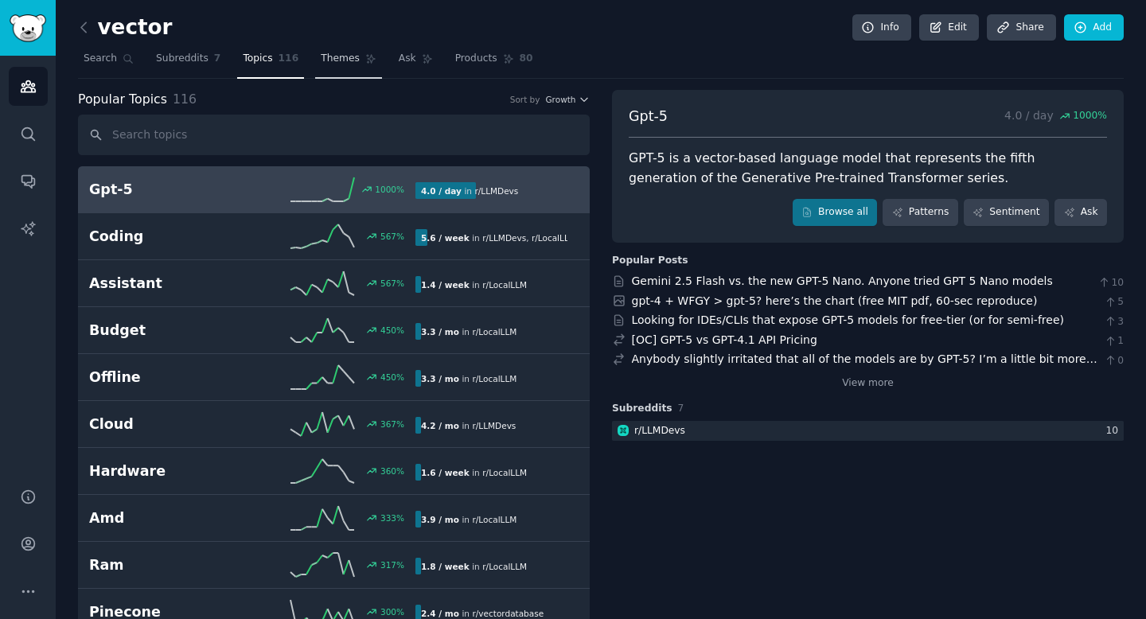
click at [331, 63] on span "Themes" at bounding box center [340, 59] width 39 height 14
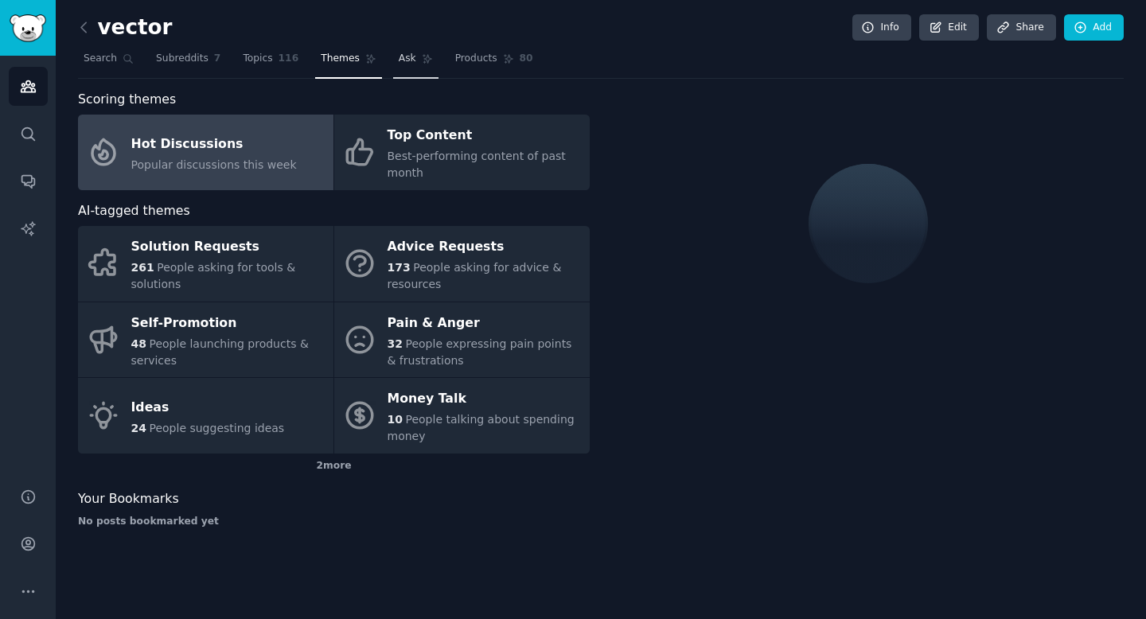
click at [422, 61] on icon at bounding box center [427, 58] width 11 height 11
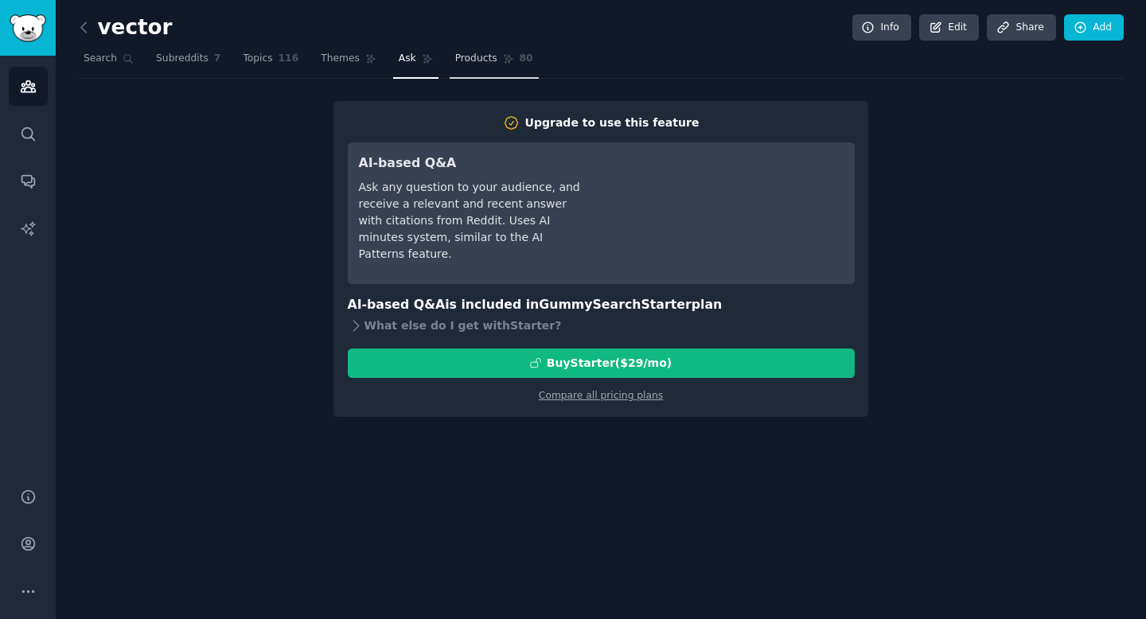
click at [511, 60] on link "Products 80" at bounding box center [494, 62] width 89 height 33
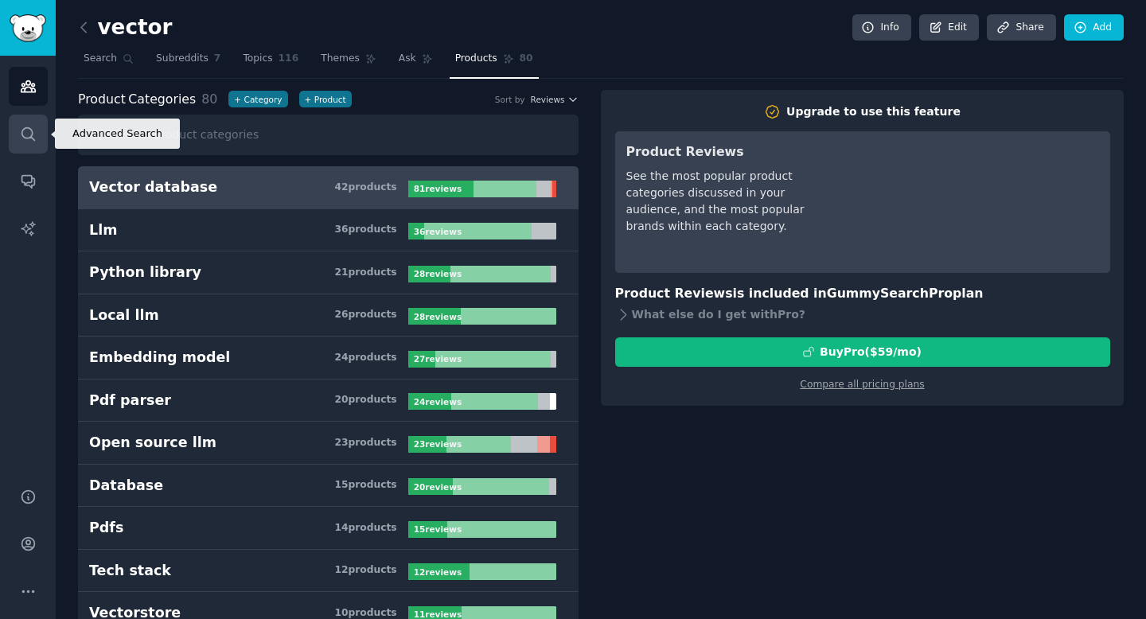
click at [24, 137] on icon "Sidebar" at bounding box center [27, 133] width 13 height 13
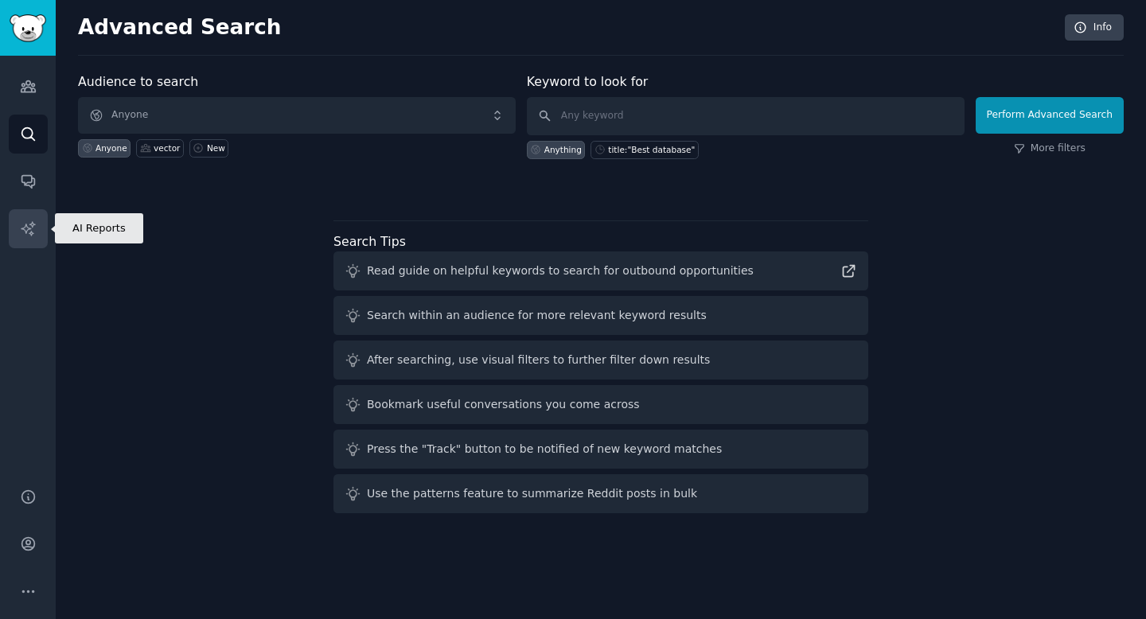
click at [29, 226] on icon "Sidebar" at bounding box center [28, 228] width 17 height 17
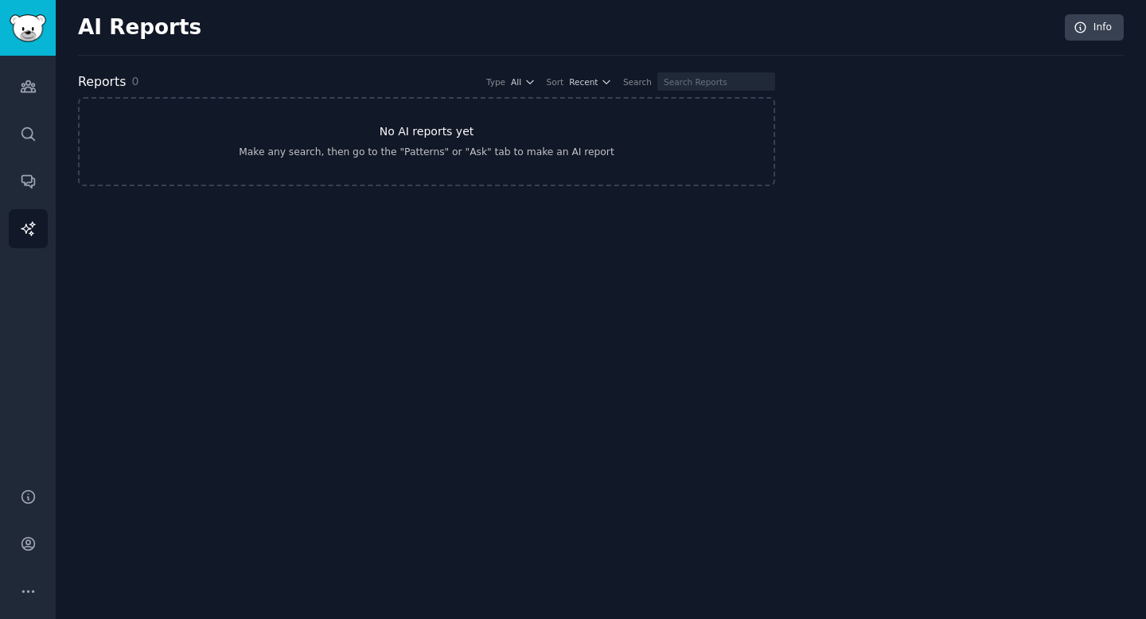
click at [369, 162] on link "No AI reports yet Make any search, then go to the "Patterns" or "Ask" tab to ma…" at bounding box center [426, 141] width 697 height 89
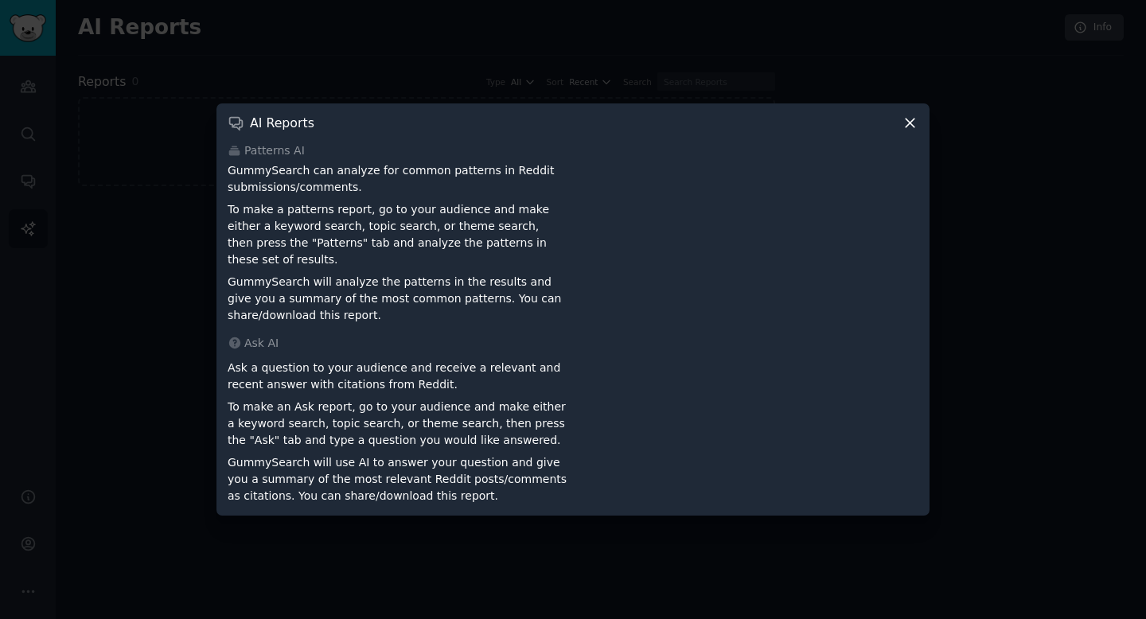
click at [912, 131] on icon at bounding box center [910, 123] width 17 height 17
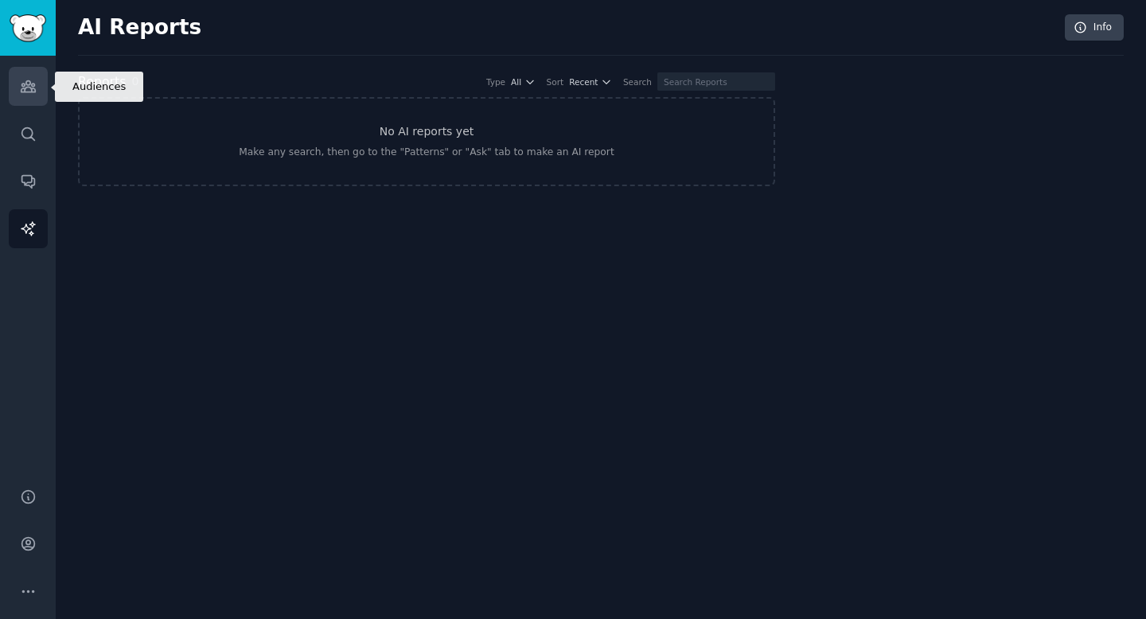
click at [25, 97] on link "Audiences" at bounding box center [28, 86] width 39 height 39
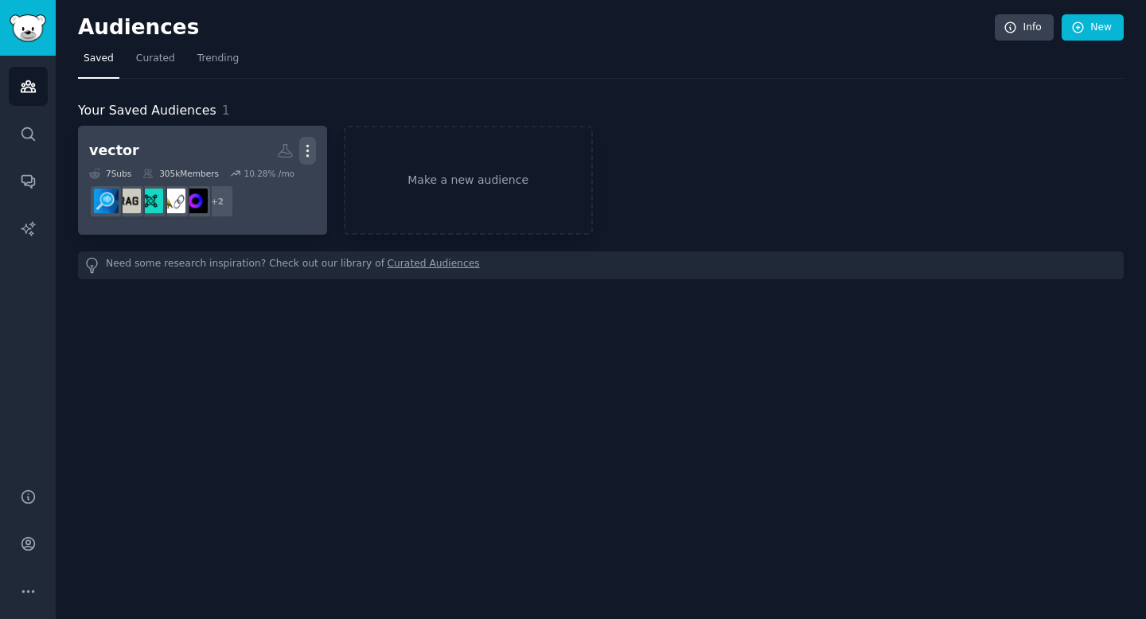
click at [305, 148] on icon "button" at bounding box center [307, 150] width 17 height 17
click at [263, 154] on p "View" at bounding box center [259, 156] width 26 height 17
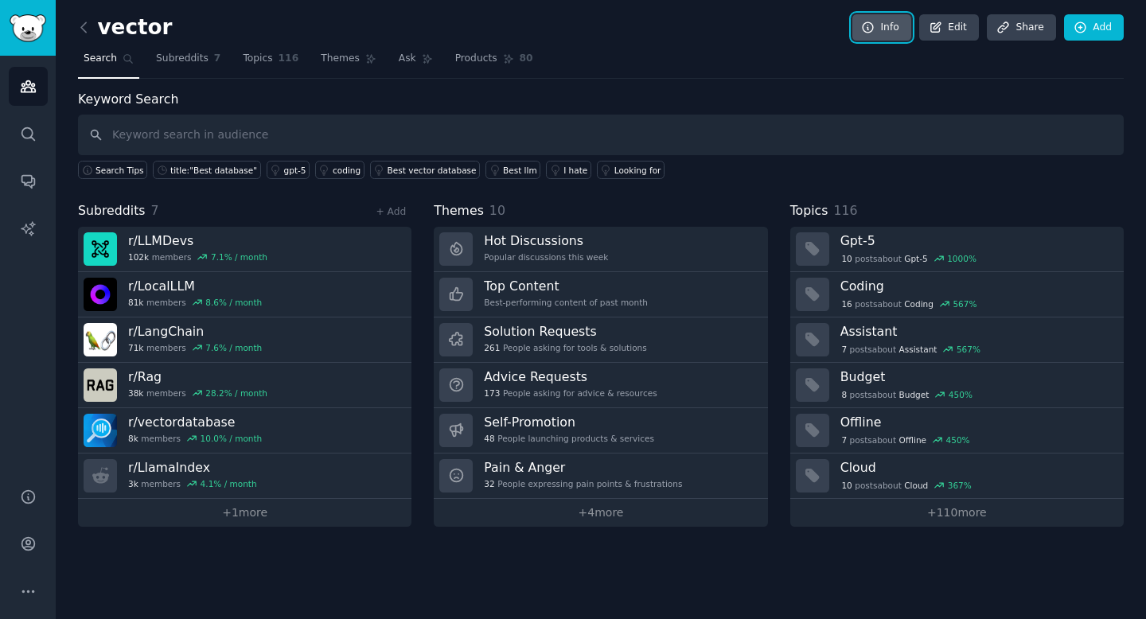
click at [878, 32] on link "Info" at bounding box center [881, 27] width 59 height 27
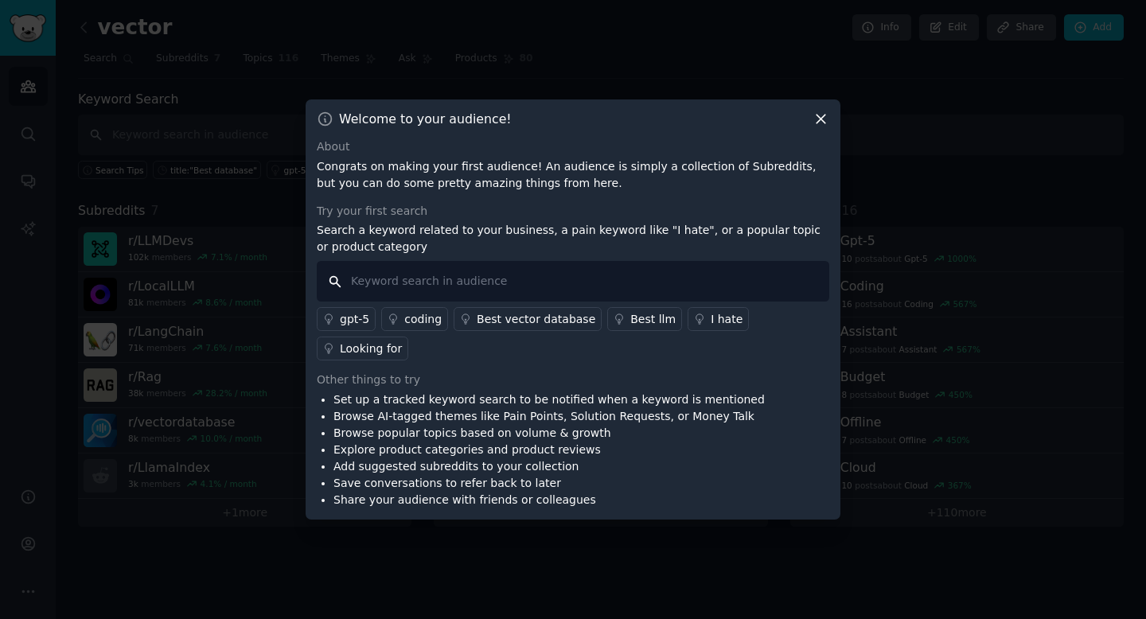
click at [580, 294] on input "text" at bounding box center [573, 281] width 512 height 41
type input "vector db"
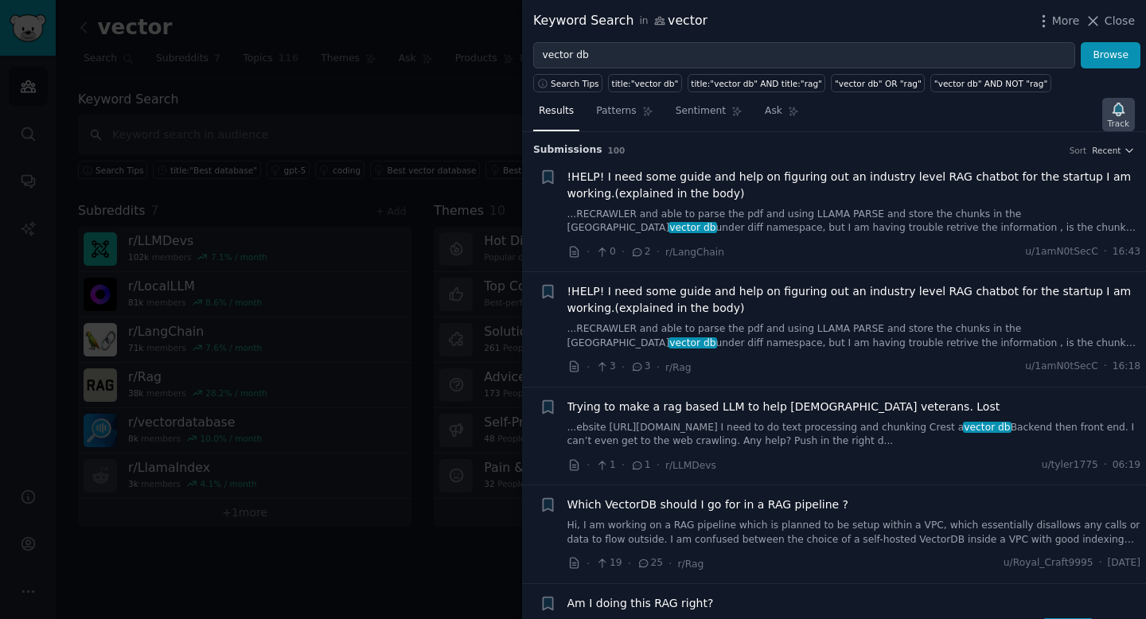
click at [1112, 102] on icon "button" at bounding box center [1118, 109] width 17 height 17
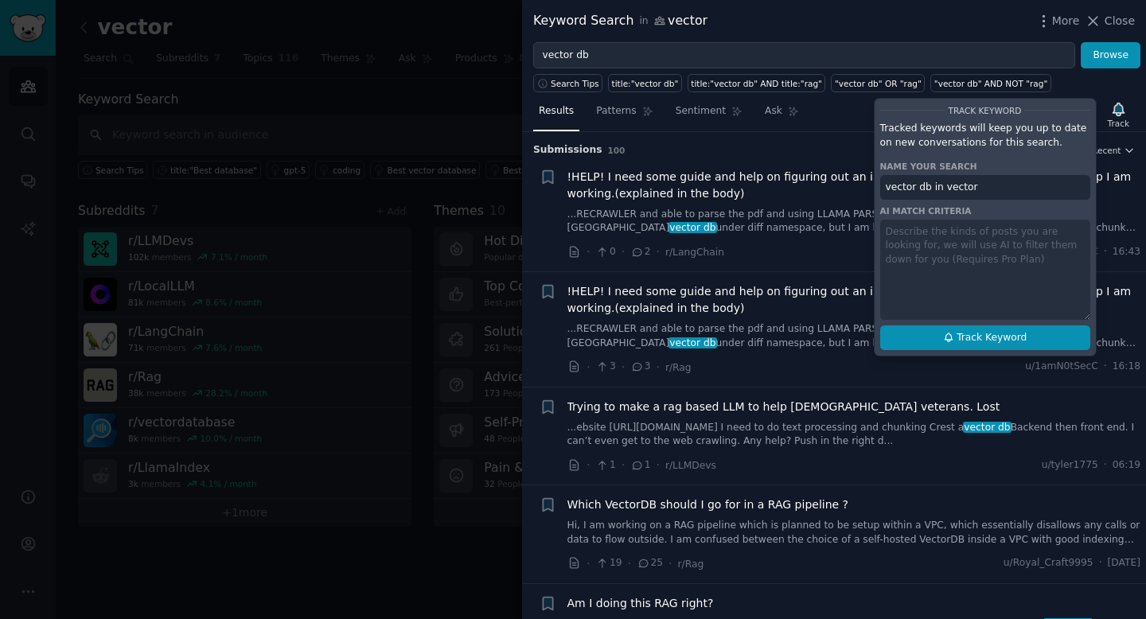
click at [925, 341] on button "Track Keyword" at bounding box center [985, 337] width 210 height 25
type input "vector db in vector"
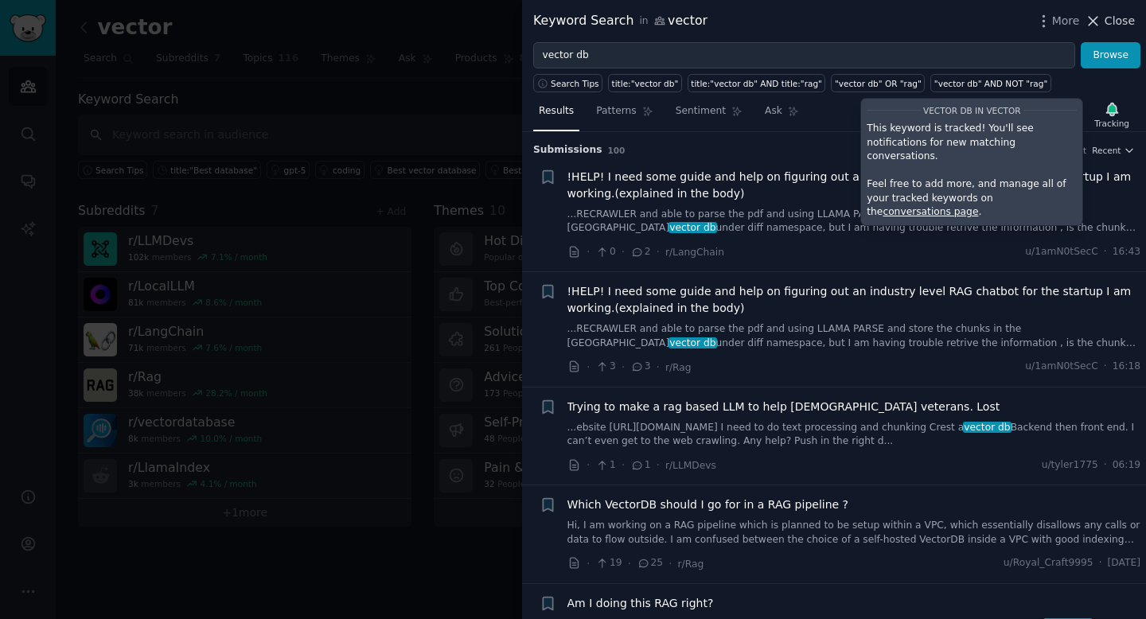
click at [1090, 19] on icon at bounding box center [1093, 21] width 17 height 17
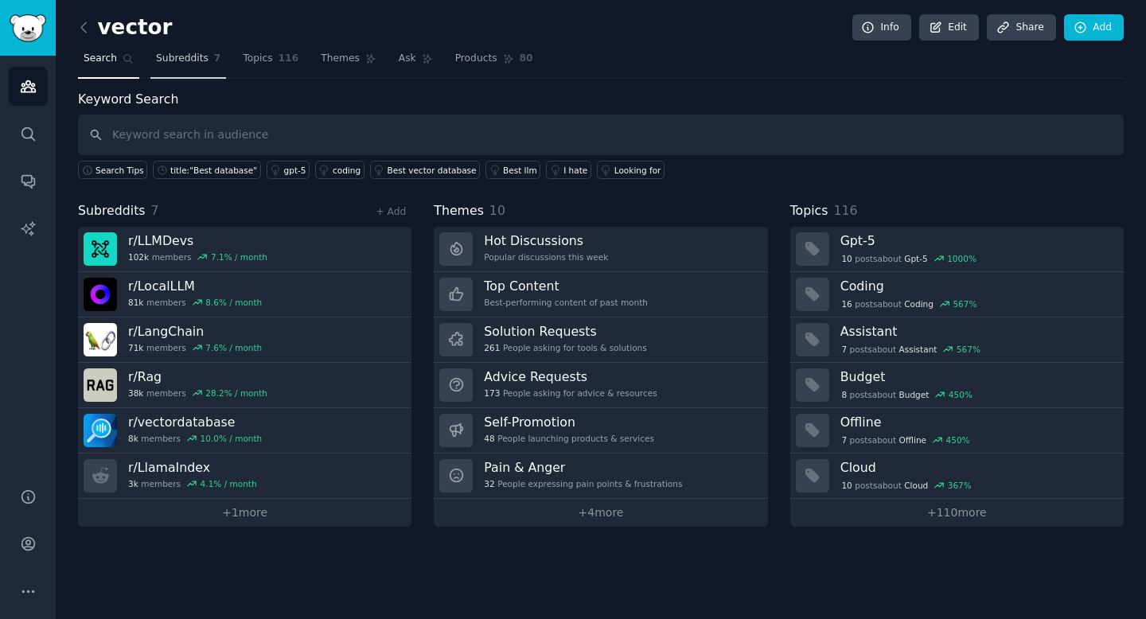
click at [185, 61] on span "Subreddits" at bounding box center [182, 59] width 53 height 14
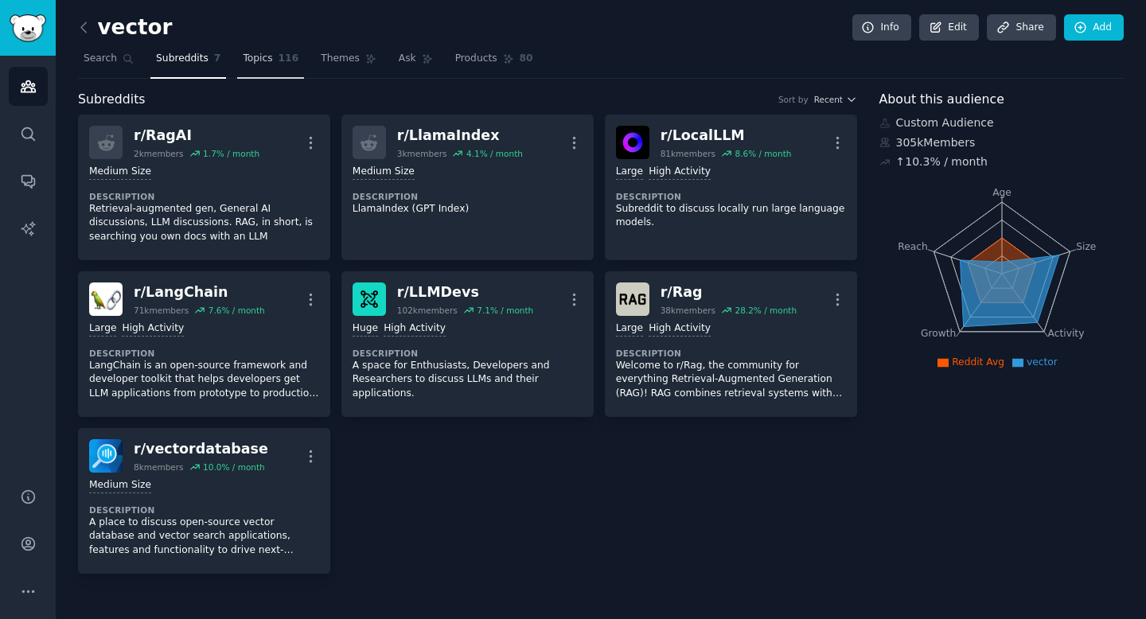
click at [271, 53] on link "Topics 116" at bounding box center [270, 62] width 67 height 33
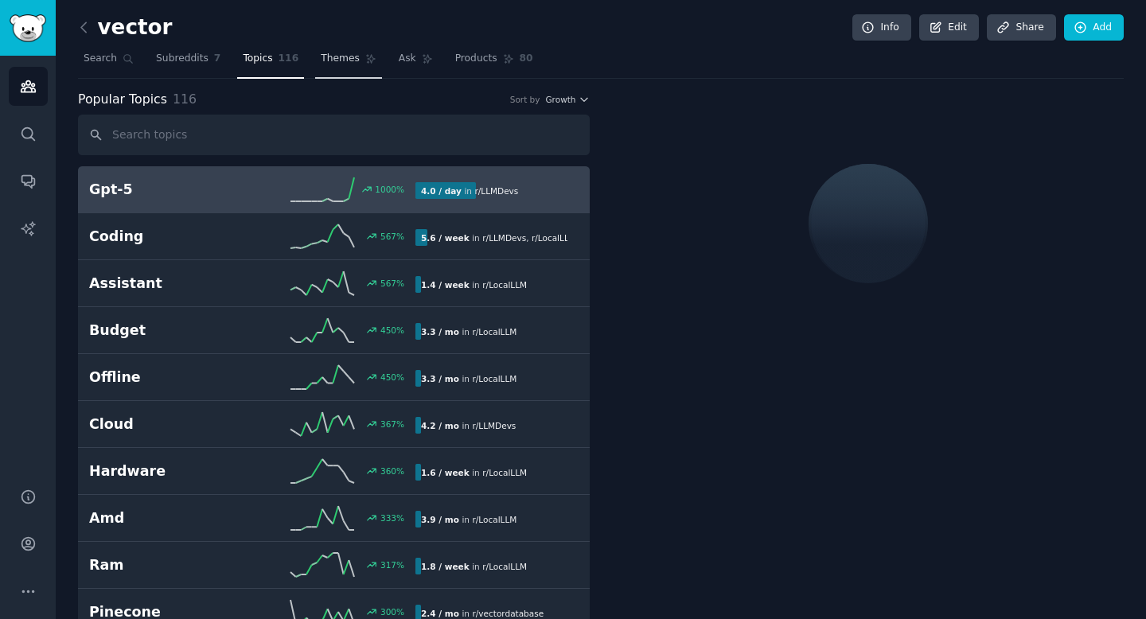
click at [344, 58] on span "Themes" at bounding box center [340, 59] width 39 height 14
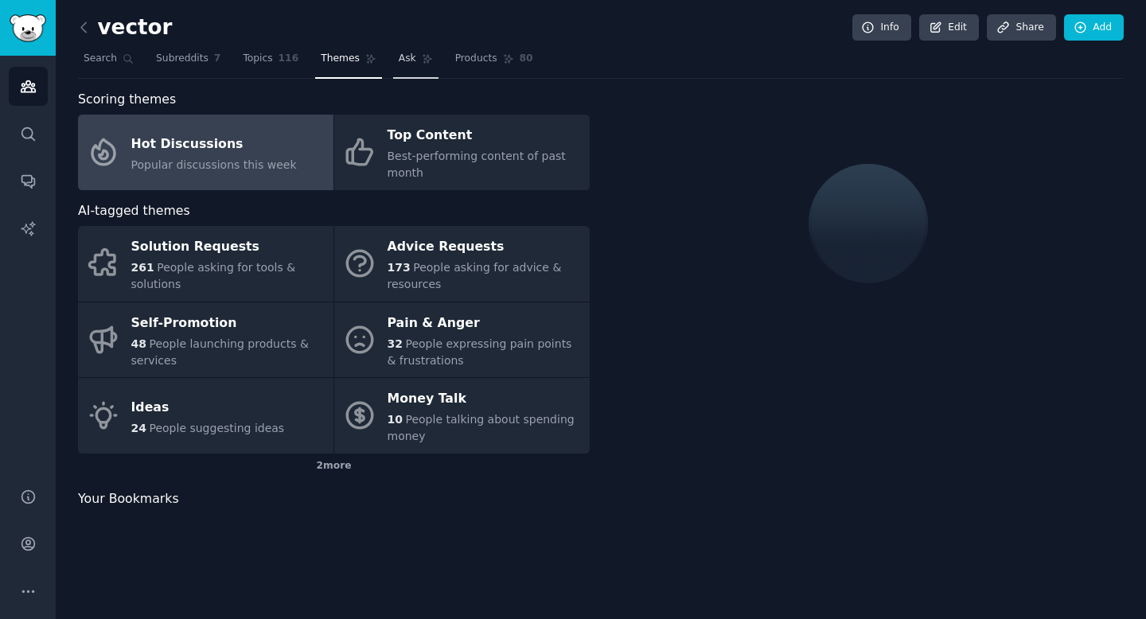
click at [422, 61] on icon at bounding box center [427, 58] width 11 height 11
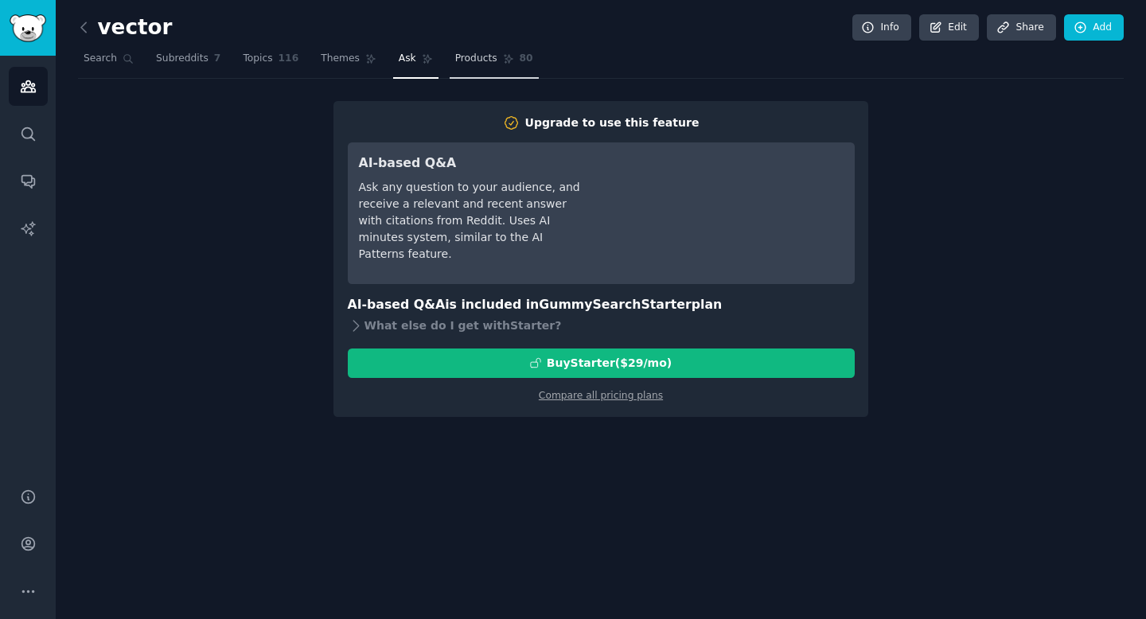
click at [458, 60] on span "Products" at bounding box center [476, 59] width 42 height 14
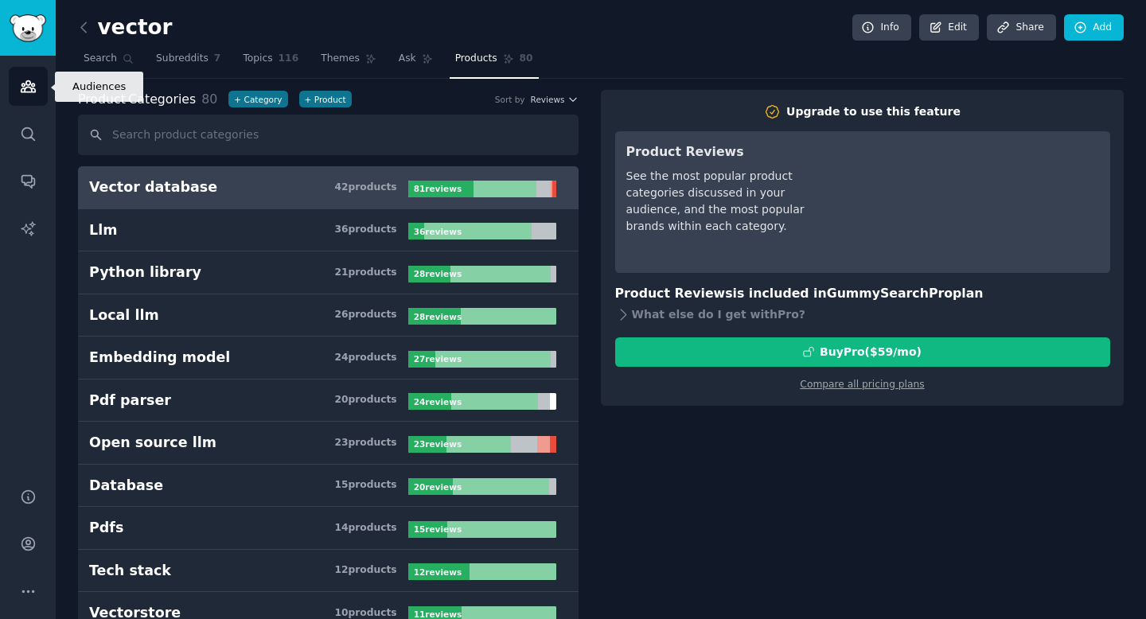
click at [36, 87] on link "Audiences" at bounding box center [28, 86] width 39 height 39
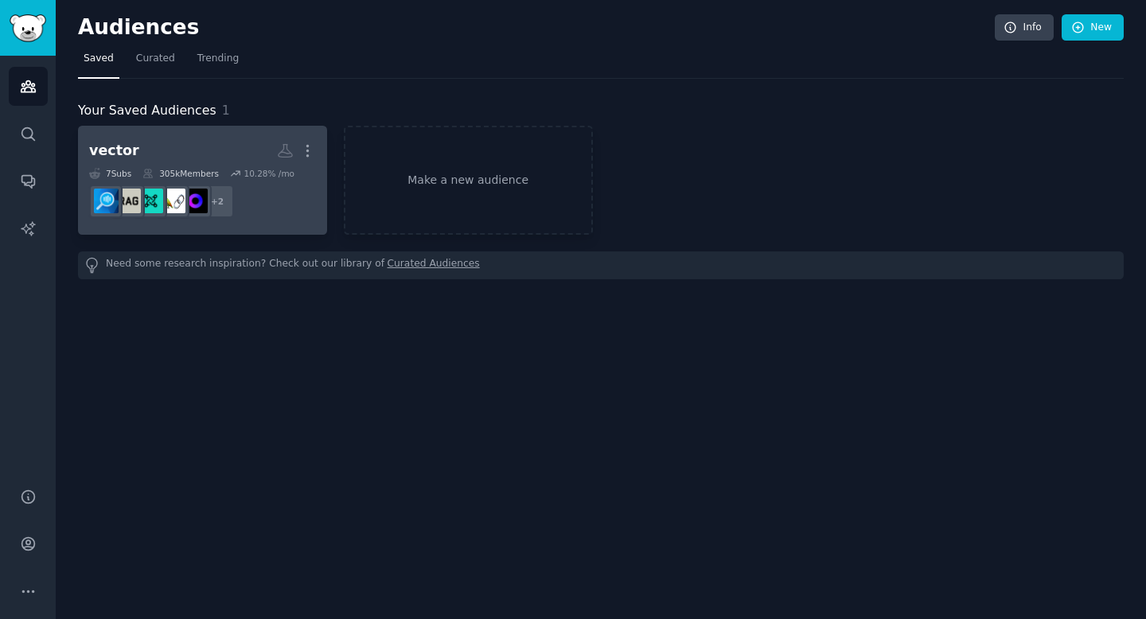
click at [211, 150] on h2 "vector More" at bounding box center [202, 151] width 227 height 28
